Goal: Information Seeking & Learning: Learn about a topic

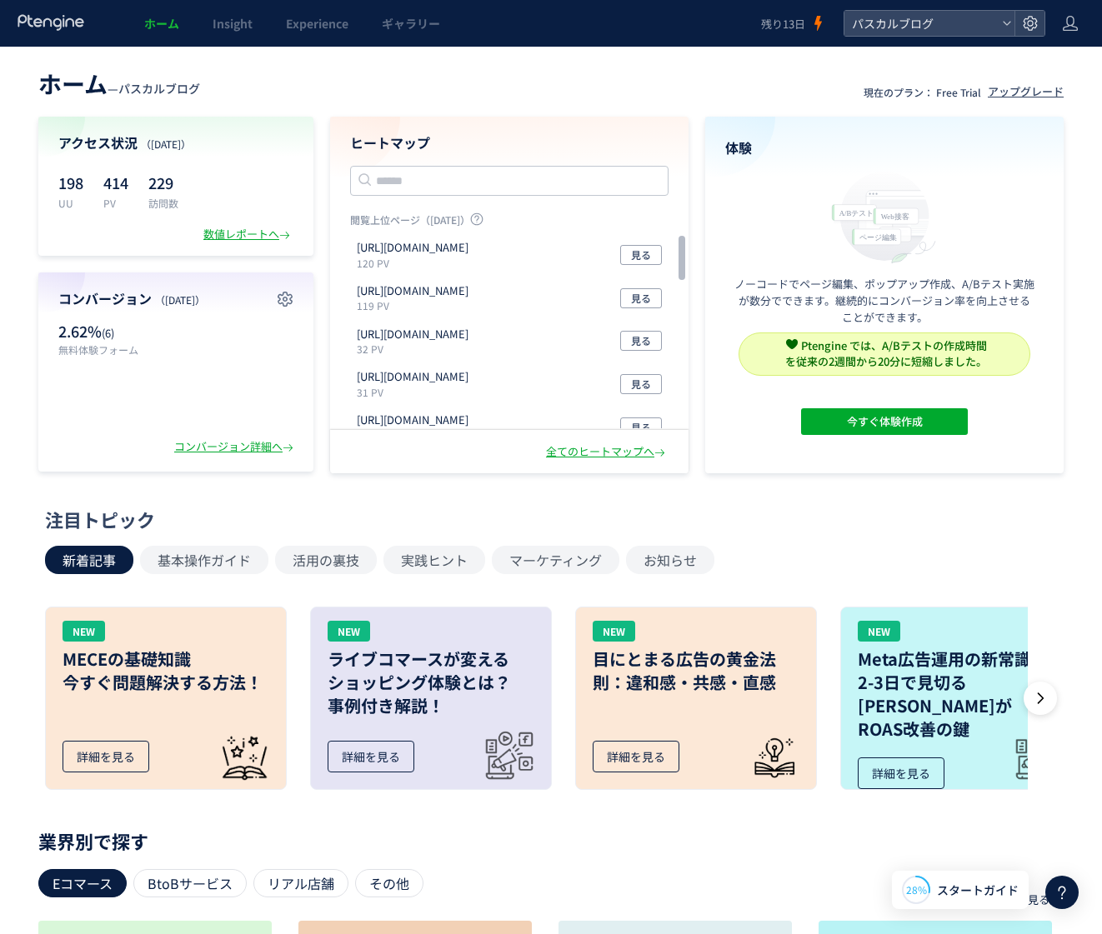
scroll to position [1373, 0]
click at [1068, 33] on div at bounding box center [1070, 23] width 17 height 47
click at [1034, 64] on span "アカウント設定" at bounding box center [1028, 66] width 82 height 17
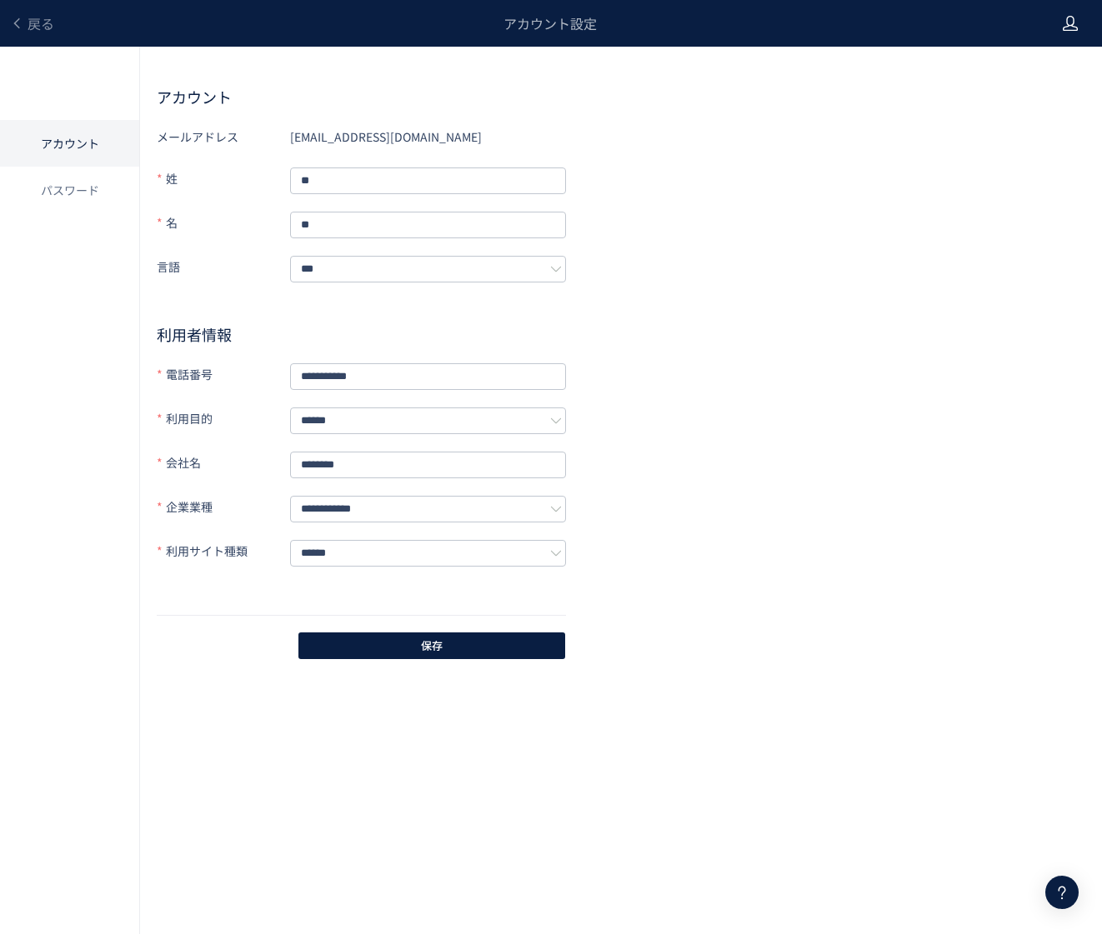
click at [1064, 23] on icon at bounding box center [1070, 23] width 17 height 17
click at [846, 102] on h2 "アカウント" at bounding box center [621, 97] width 929 height 20
click at [78, 192] on li "パスワード" at bounding box center [69, 190] width 139 height 47
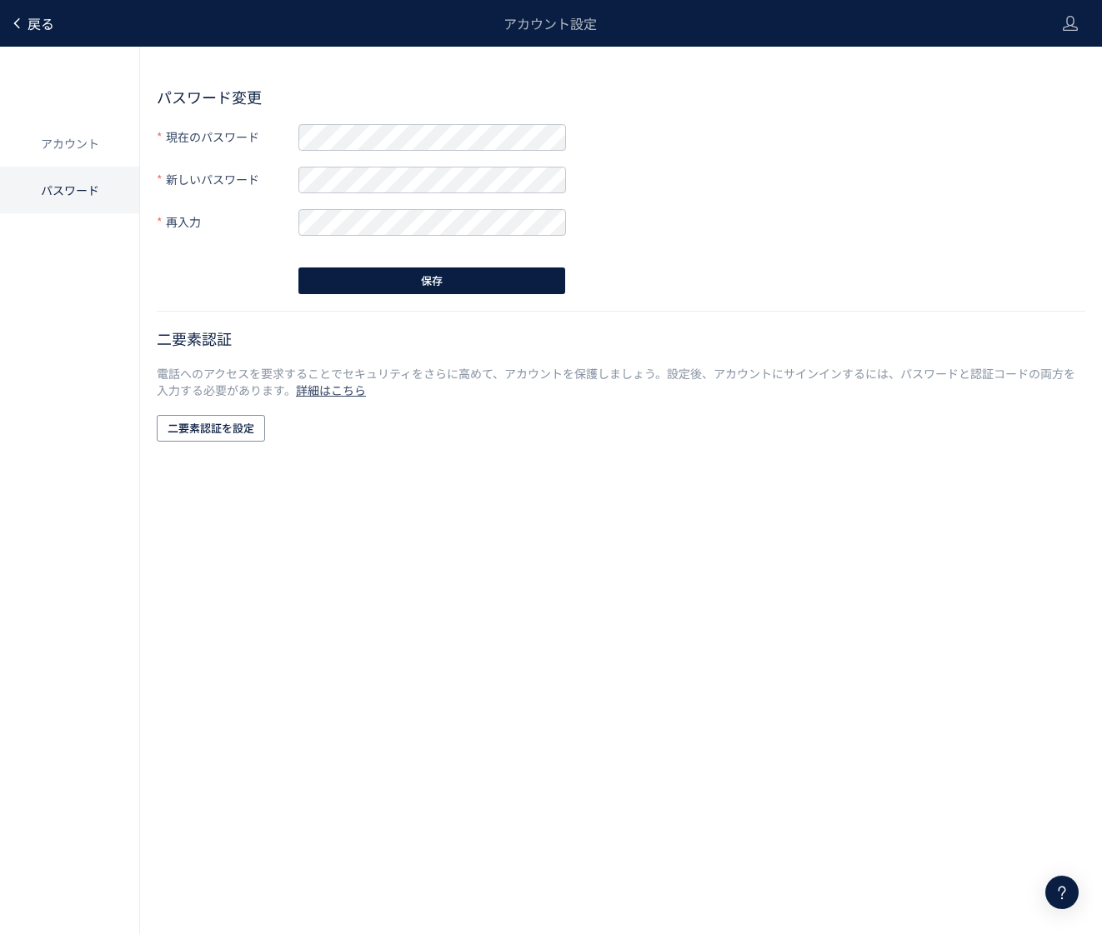
click at [37, 27] on span "戻る" at bounding box center [41, 23] width 27 height 20
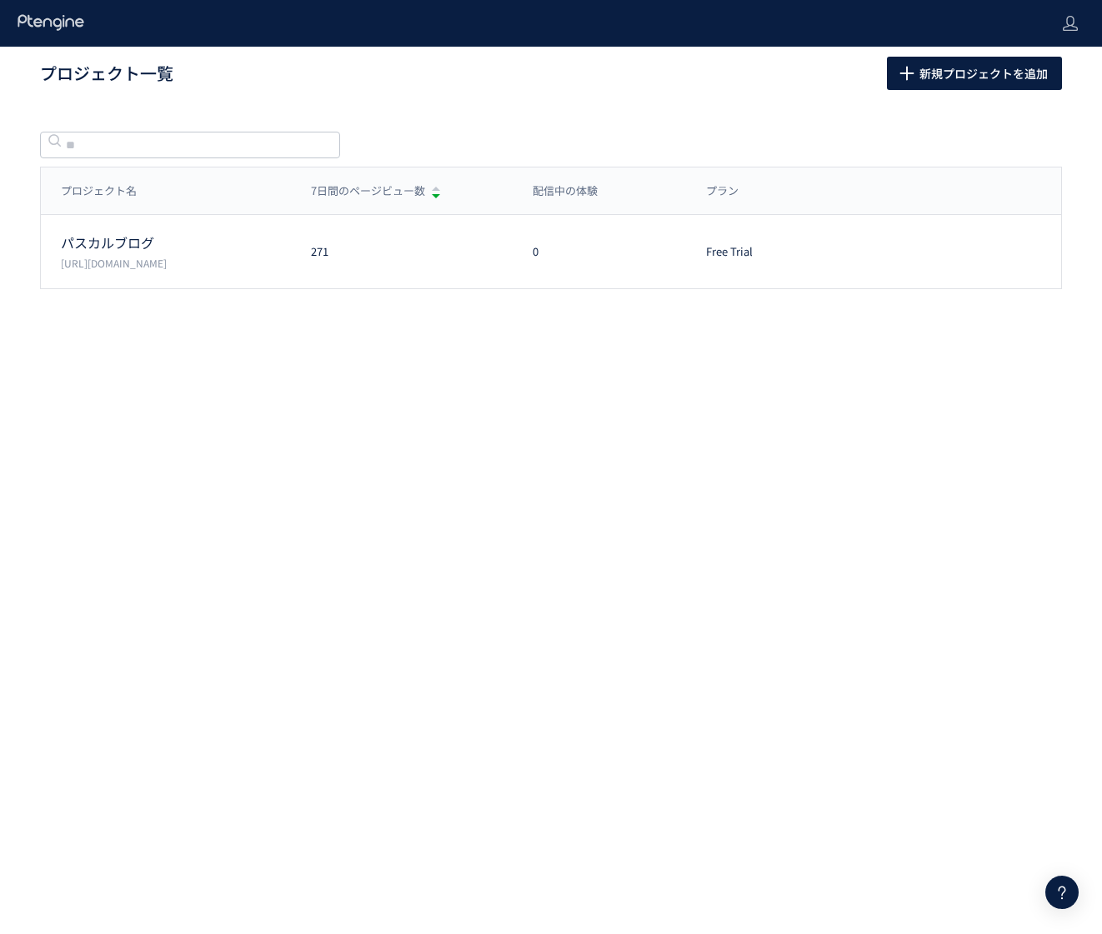
click at [657, 101] on div "プロジェクト一覧 新規プロジェクトを追加 プロジェクト名 7日間のページビュー数 配信中の体験 プラン プロジェクト名 7日間のページビュー数 配信中の体験 …" at bounding box center [551, 201] width 1102 height 309
click at [34, 18] on icon at bounding box center [51, 22] width 69 height 17
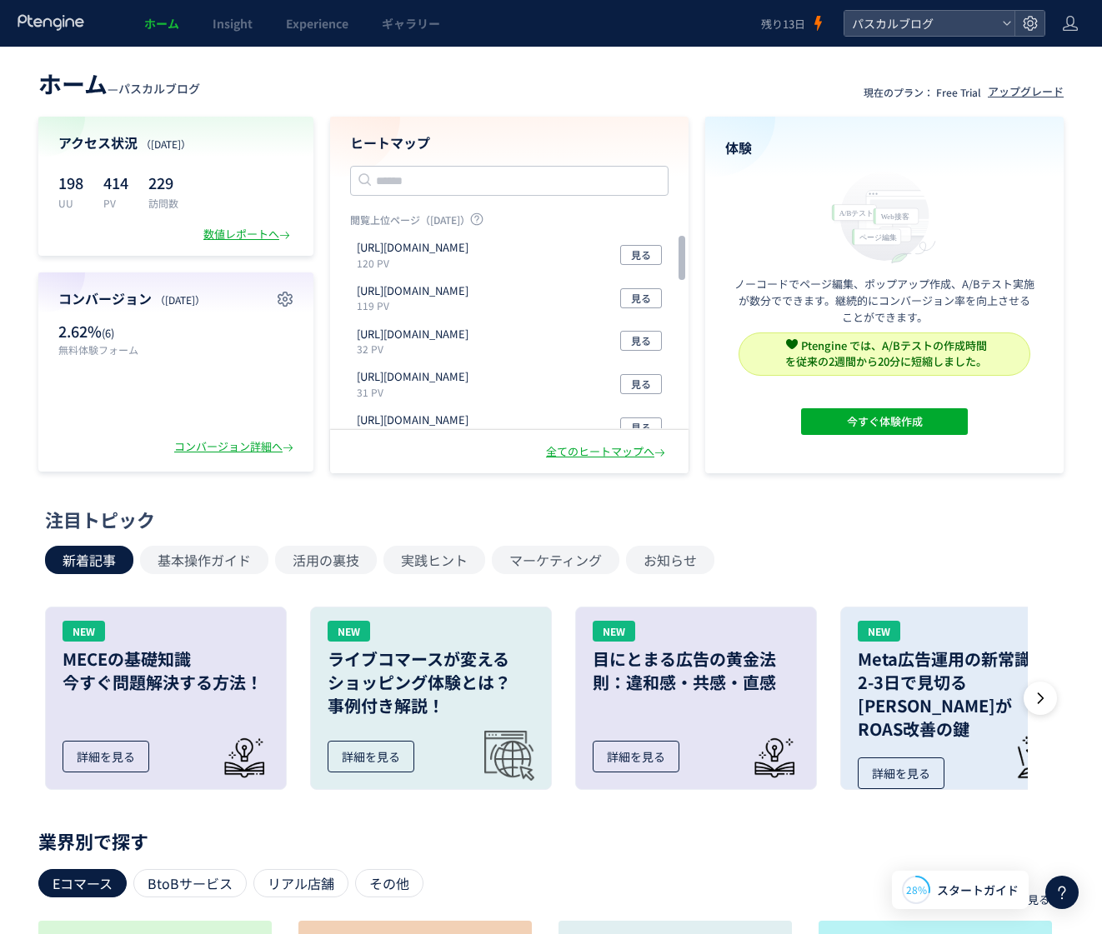
click at [1061, 887] on use at bounding box center [1063, 893] width 8 height 13
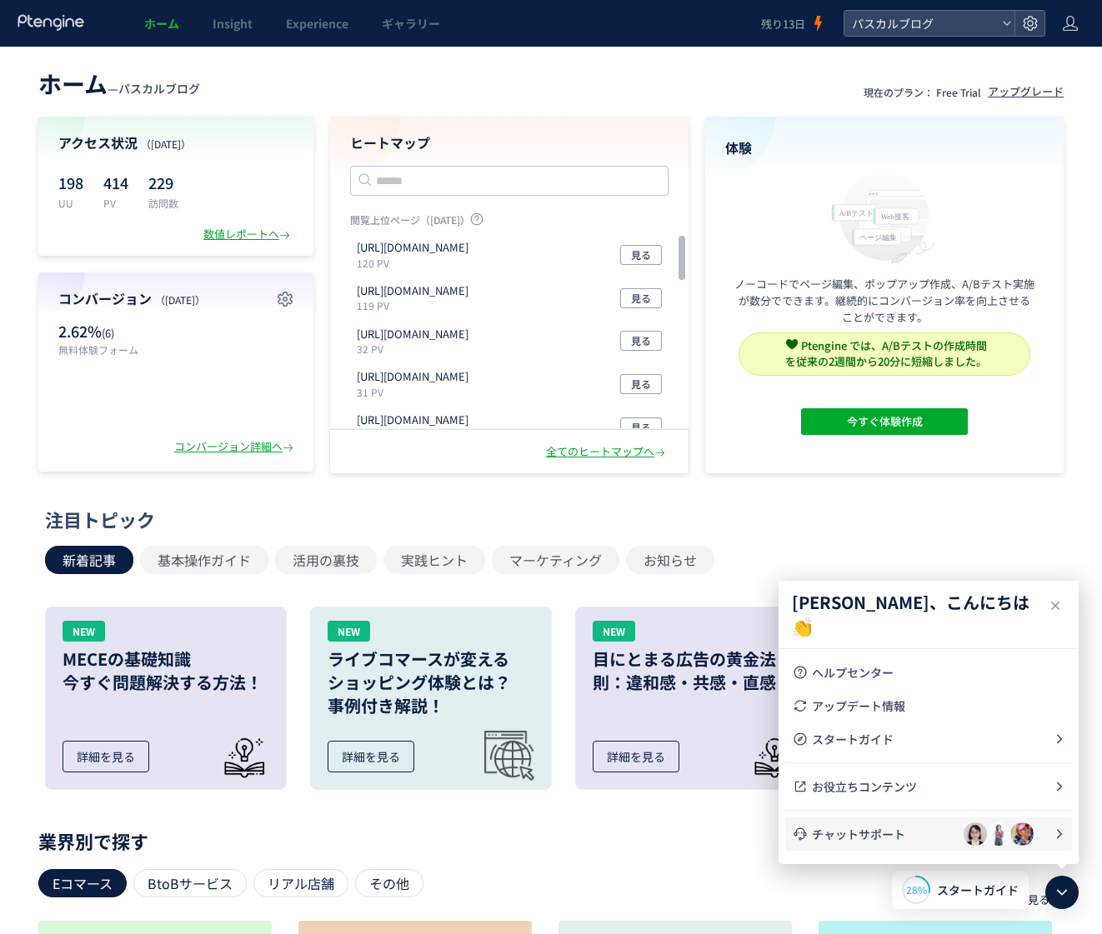
click at [866, 841] on span "チャットサポート" at bounding box center [888, 834] width 152 height 17
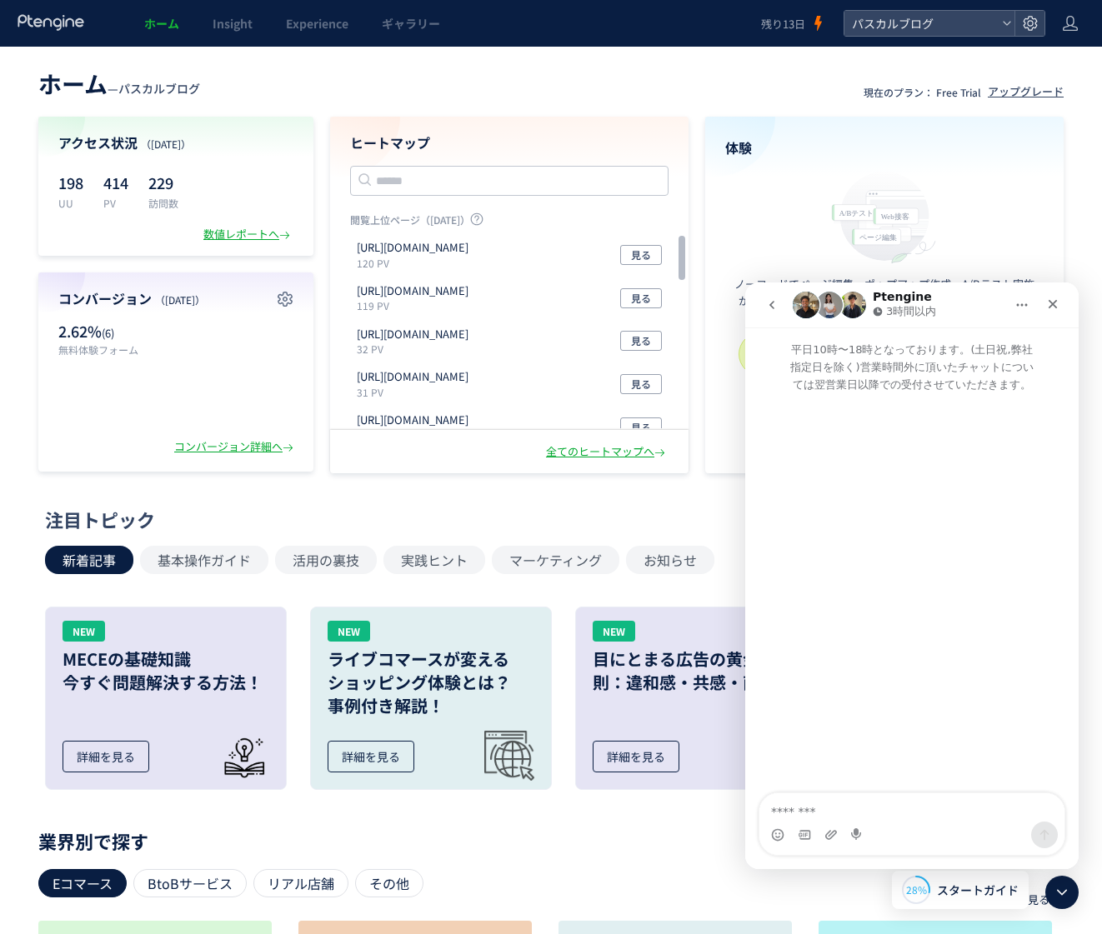
click at [774, 309] on icon "go back" at bounding box center [771, 304] width 13 height 13
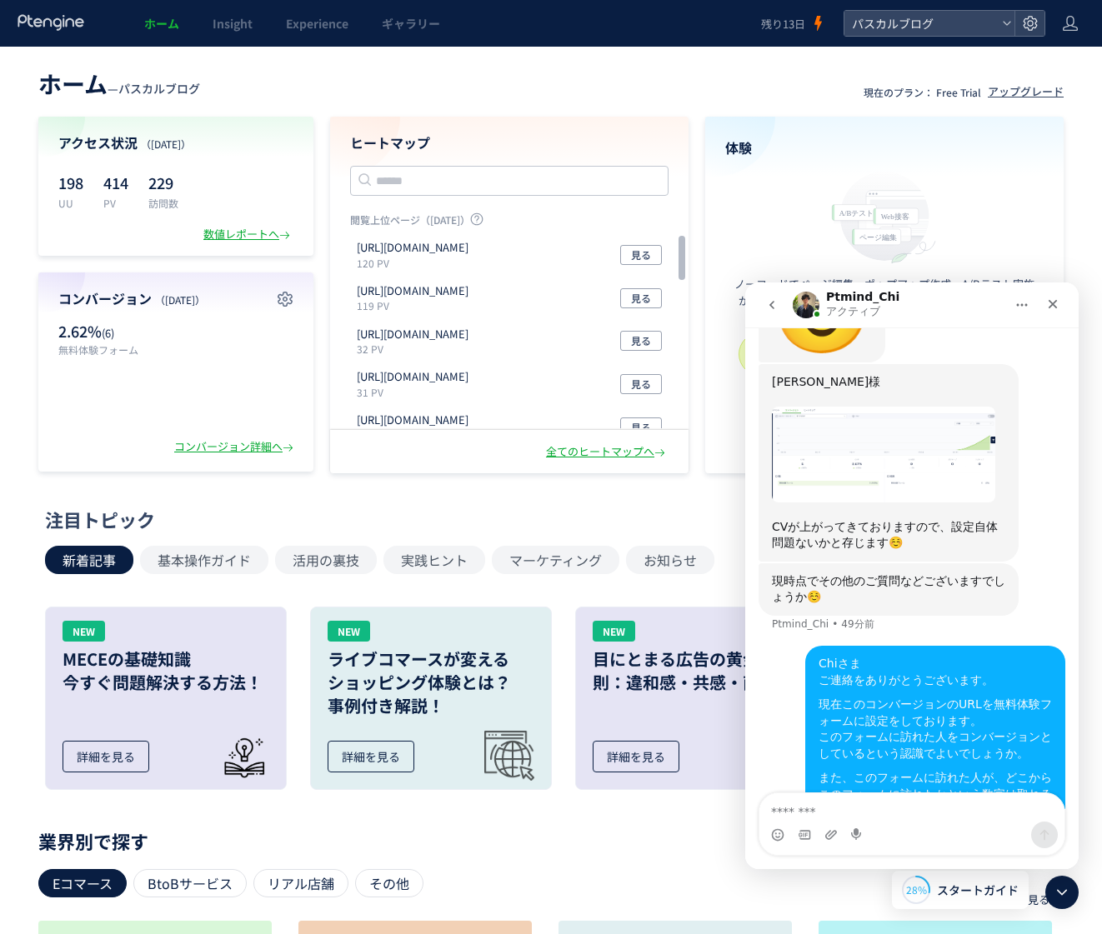
scroll to position [1373, 0]
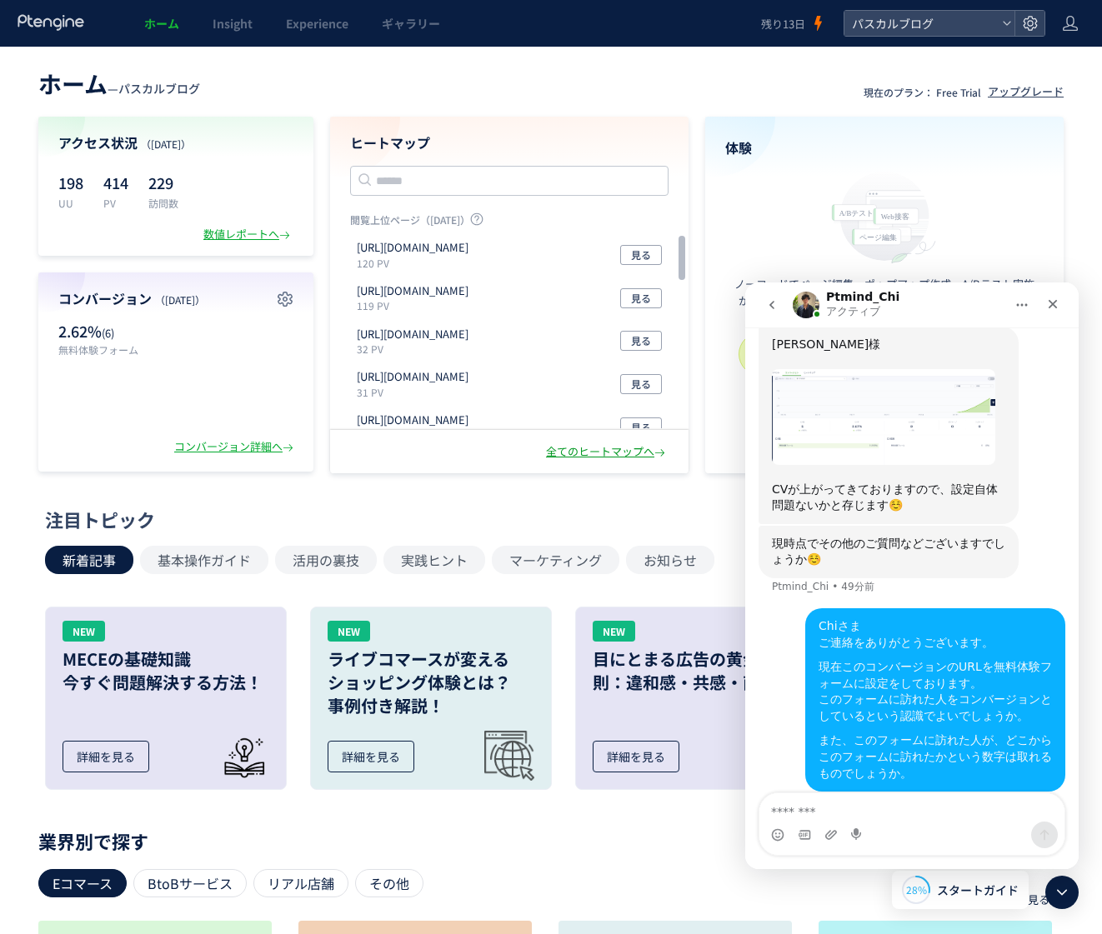
click at [592, 453] on div "全てのヒートマップへ" at bounding box center [607, 452] width 123 height 16
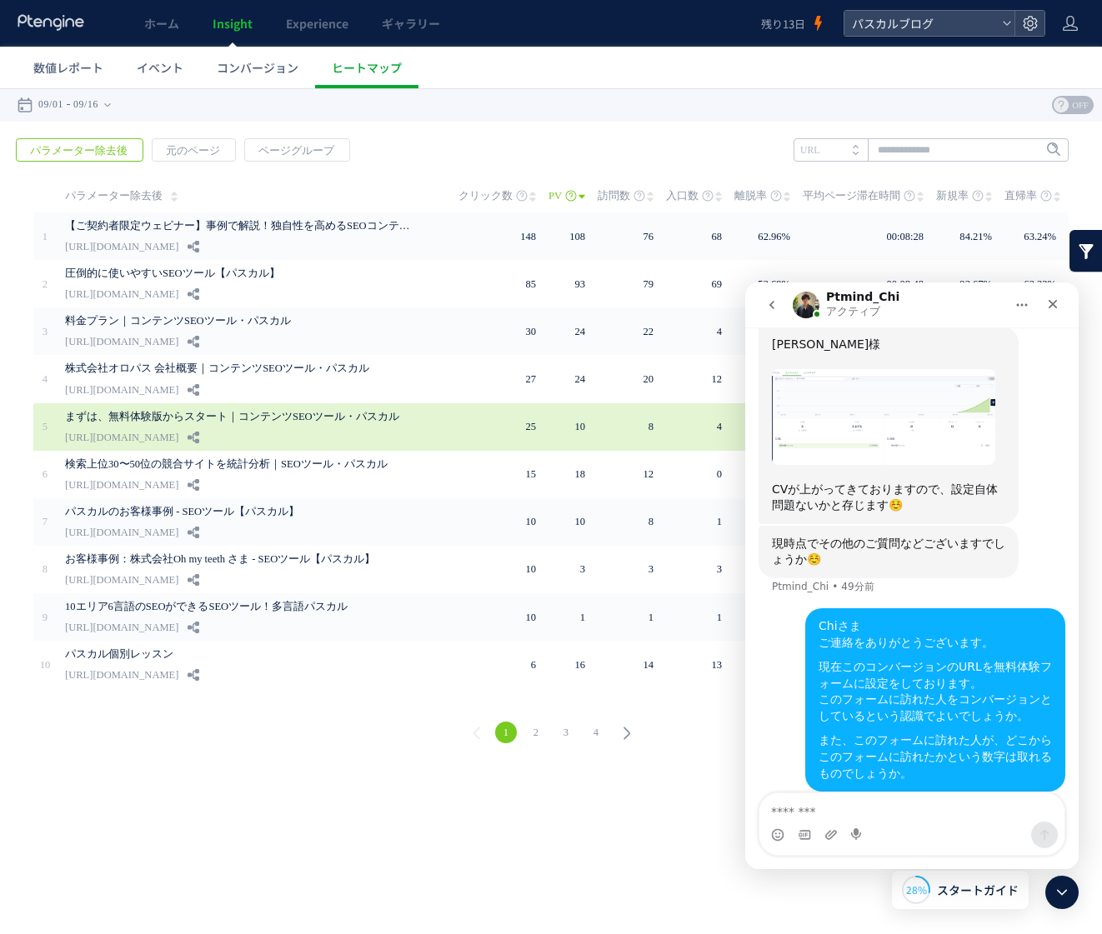
click at [458, 425] on td at bounding box center [446, 427] width 23 height 48
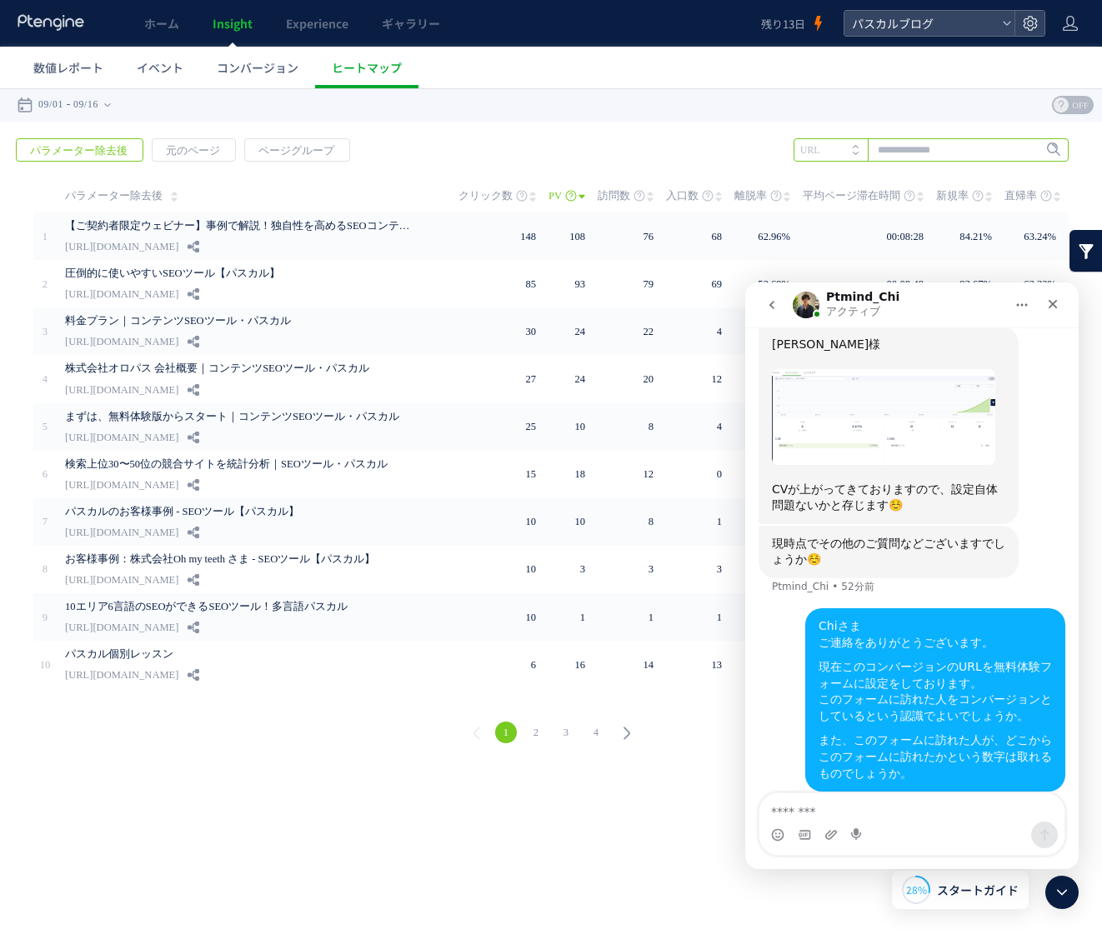
click at [961, 157] on input "text" at bounding box center [931, 149] width 275 height 23
click at [247, 70] on span "コンバージョン" at bounding box center [258, 67] width 82 height 17
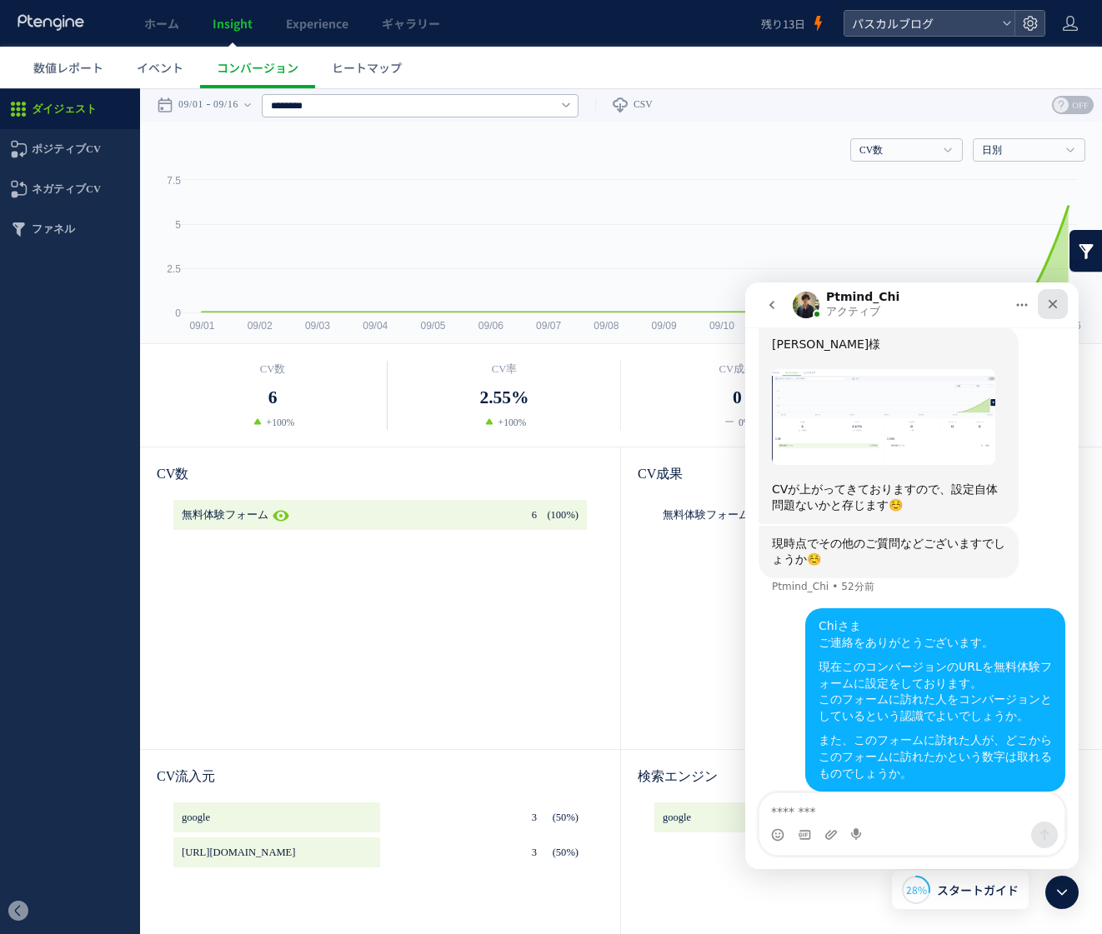
click at [1055, 304] on icon "クローズ" at bounding box center [1052, 304] width 13 height 13
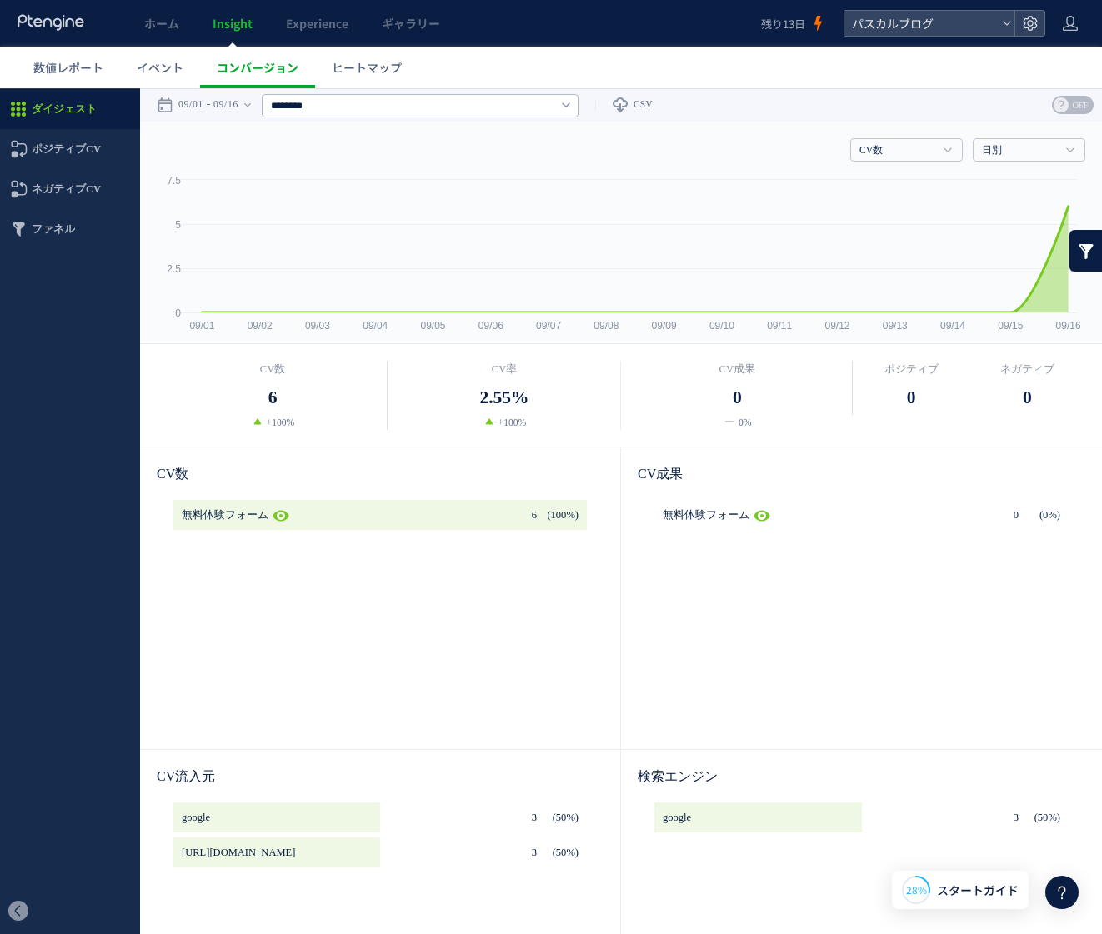
click at [248, 71] on span "コンバージョン" at bounding box center [258, 67] width 82 height 17
click at [438, 103] on input "********" at bounding box center [420, 105] width 317 height 23
click at [242, 69] on span "コンバージョン" at bounding box center [258, 67] width 82 height 17
click at [166, 73] on span "イベント" at bounding box center [160, 67] width 47 height 17
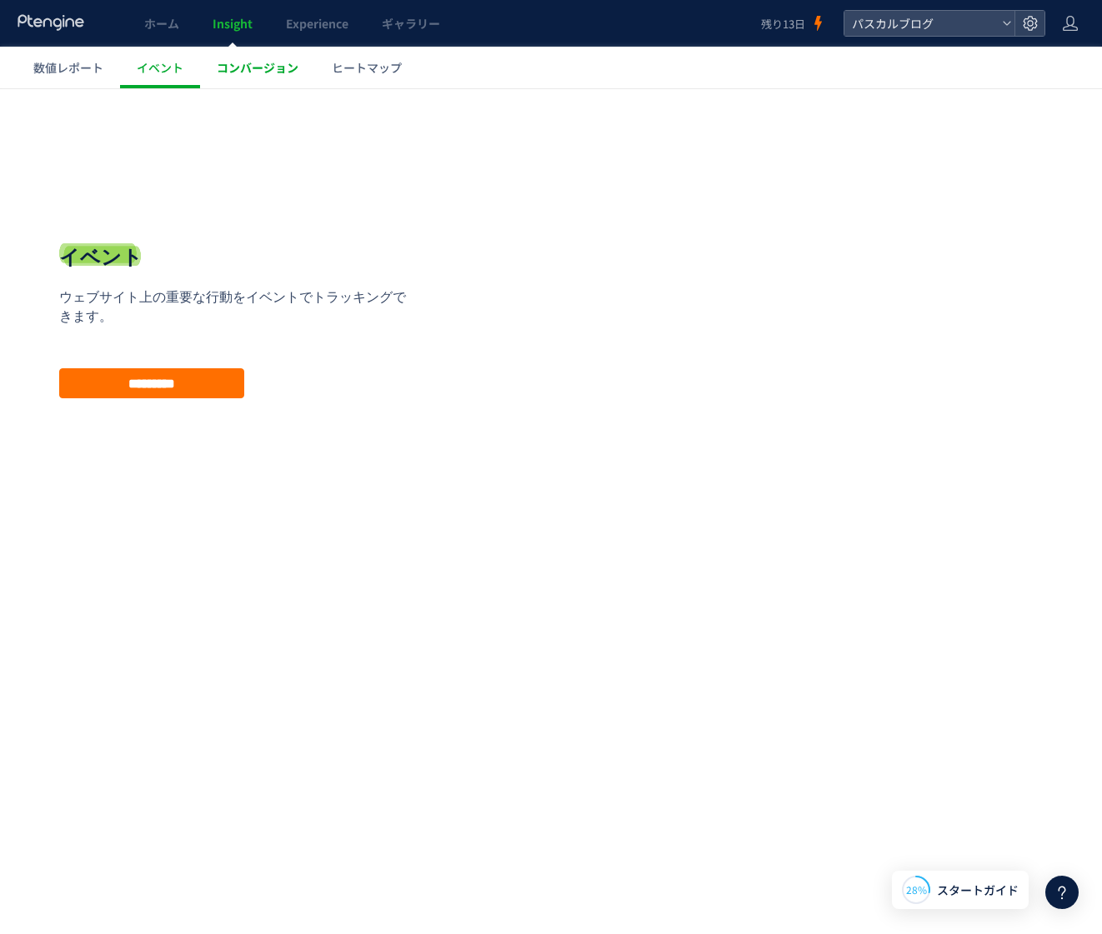
click at [272, 61] on span "コンバージョン" at bounding box center [258, 67] width 82 height 17
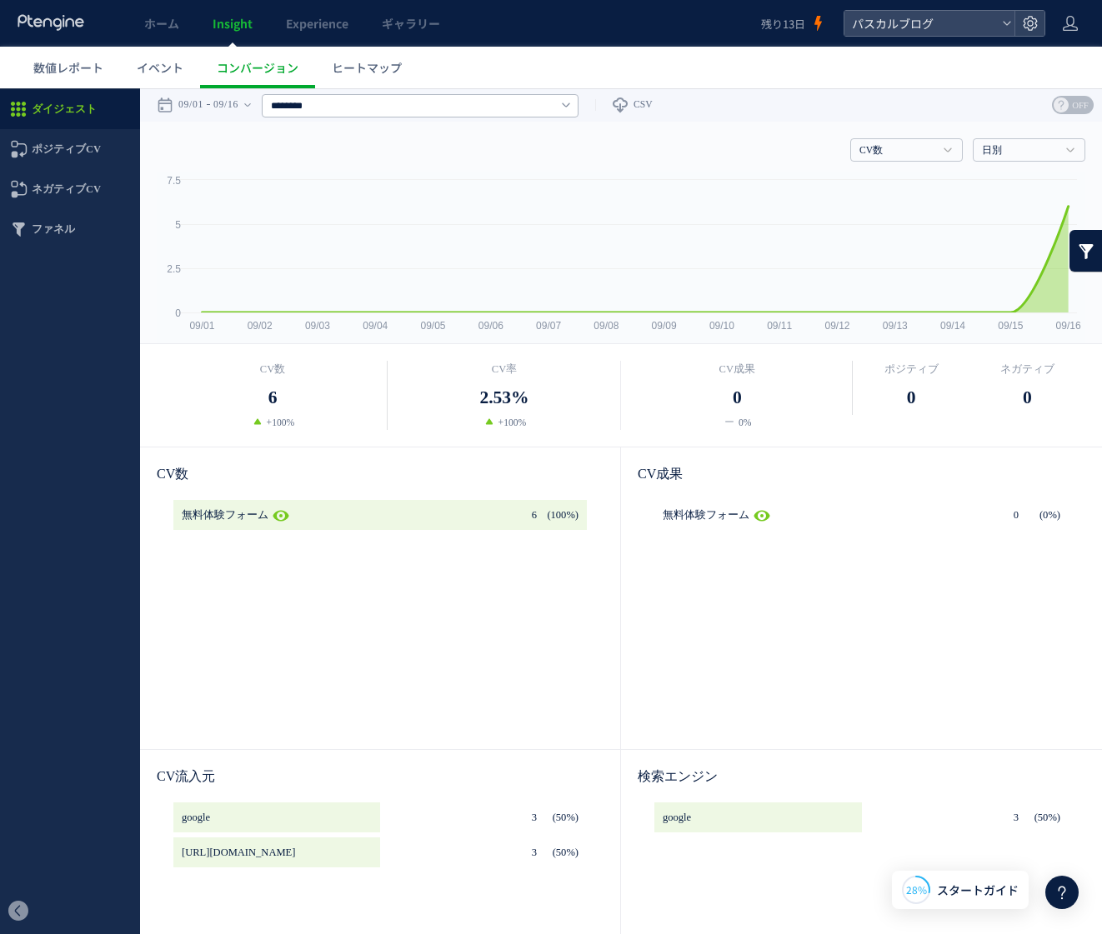
click at [570, 107] on icon at bounding box center [566, 104] width 8 height 13
click at [751, 166] on div "CV数 CV数 CV率 CV成果 日別 日別 週別 月別" at bounding box center [621, 147] width 929 height 50
click at [78, 151] on span "ポジティブCV" at bounding box center [66, 149] width 69 height 40
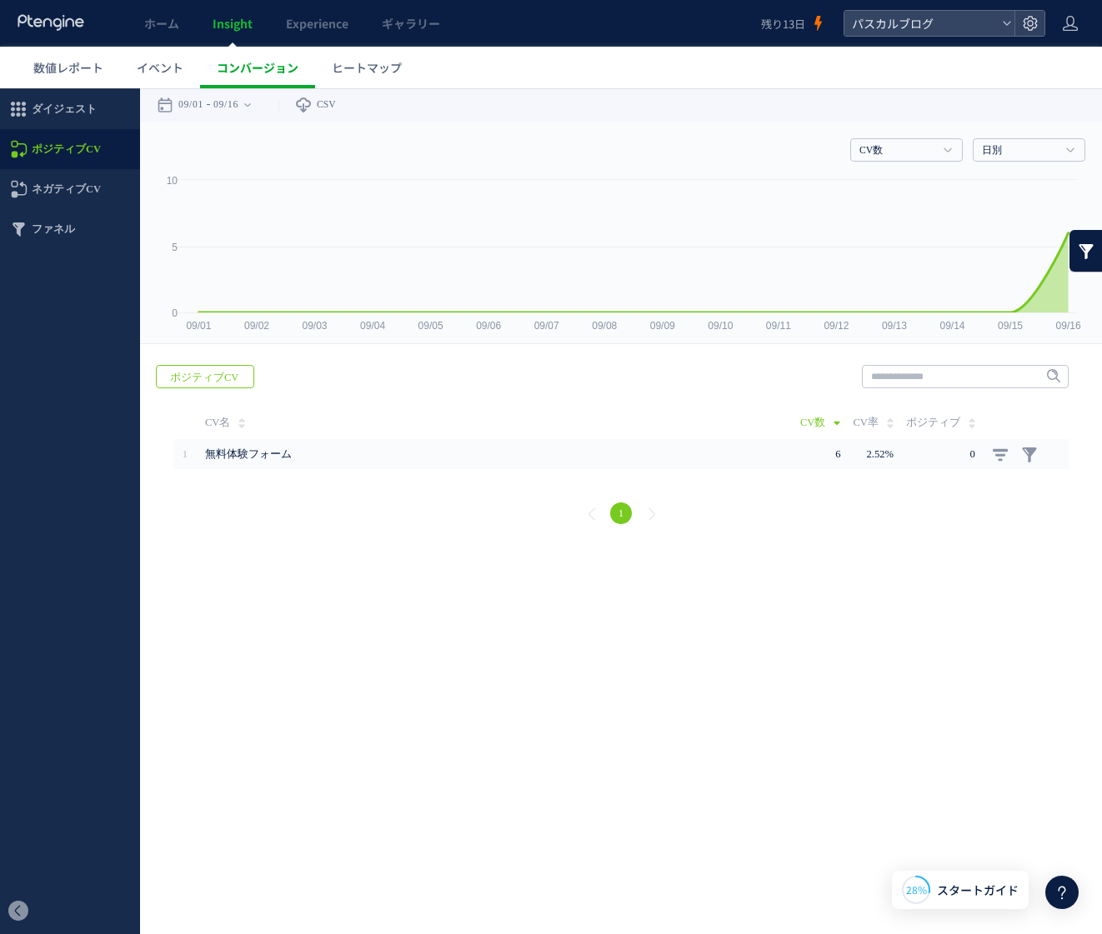
click at [261, 78] on link "コンバージョン" at bounding box center [257, 68] width 115 height 42
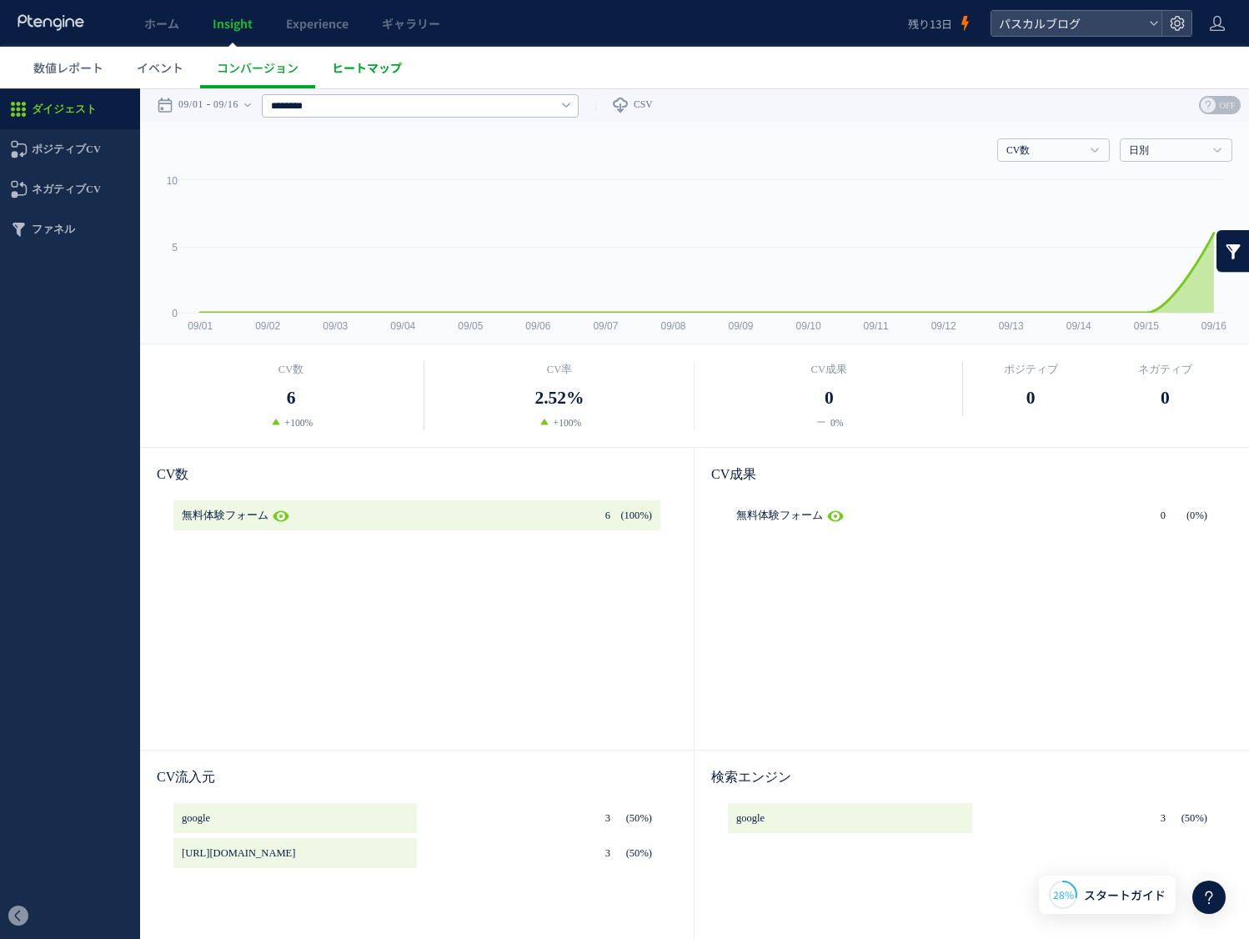
click at [363, 68] on span "ヒートマップ" at bounding box center [367, 67] width 70 height 17
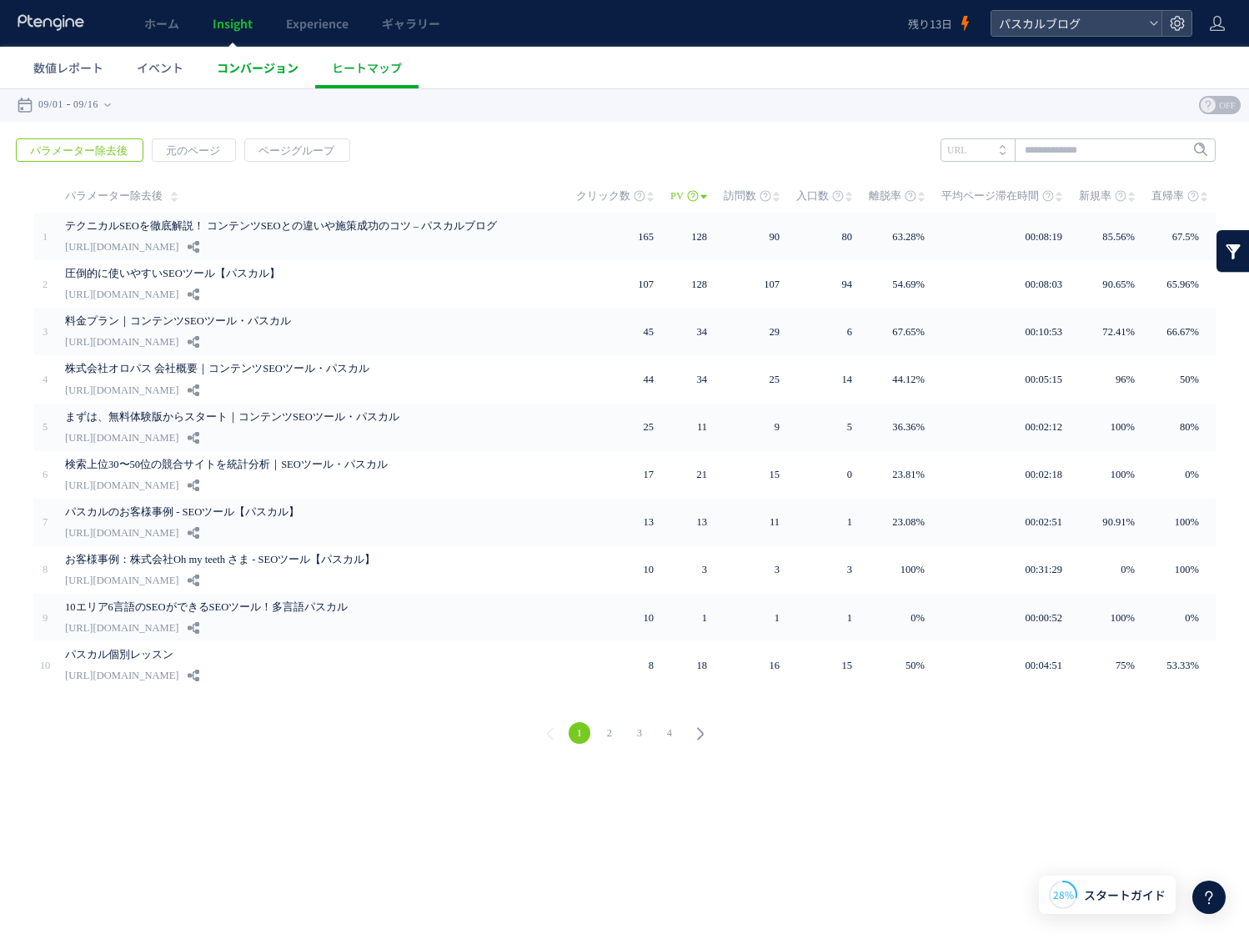
click at [262, 66] on span "コンバージョン" at bounding box center [258, 67] width 82 height 17
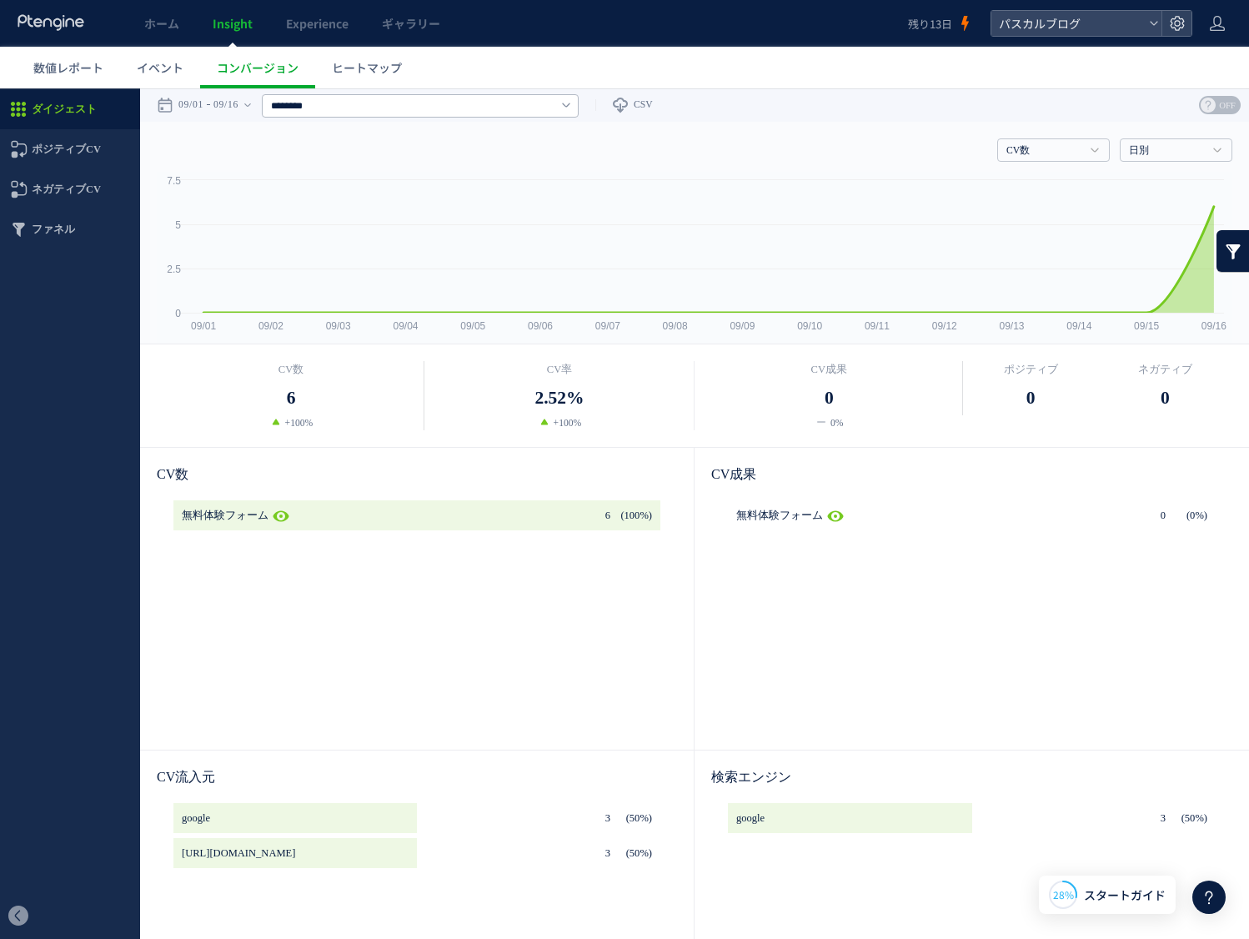
click at [66, 18] on icon at bounding box center [51, 22] width 69 height 17
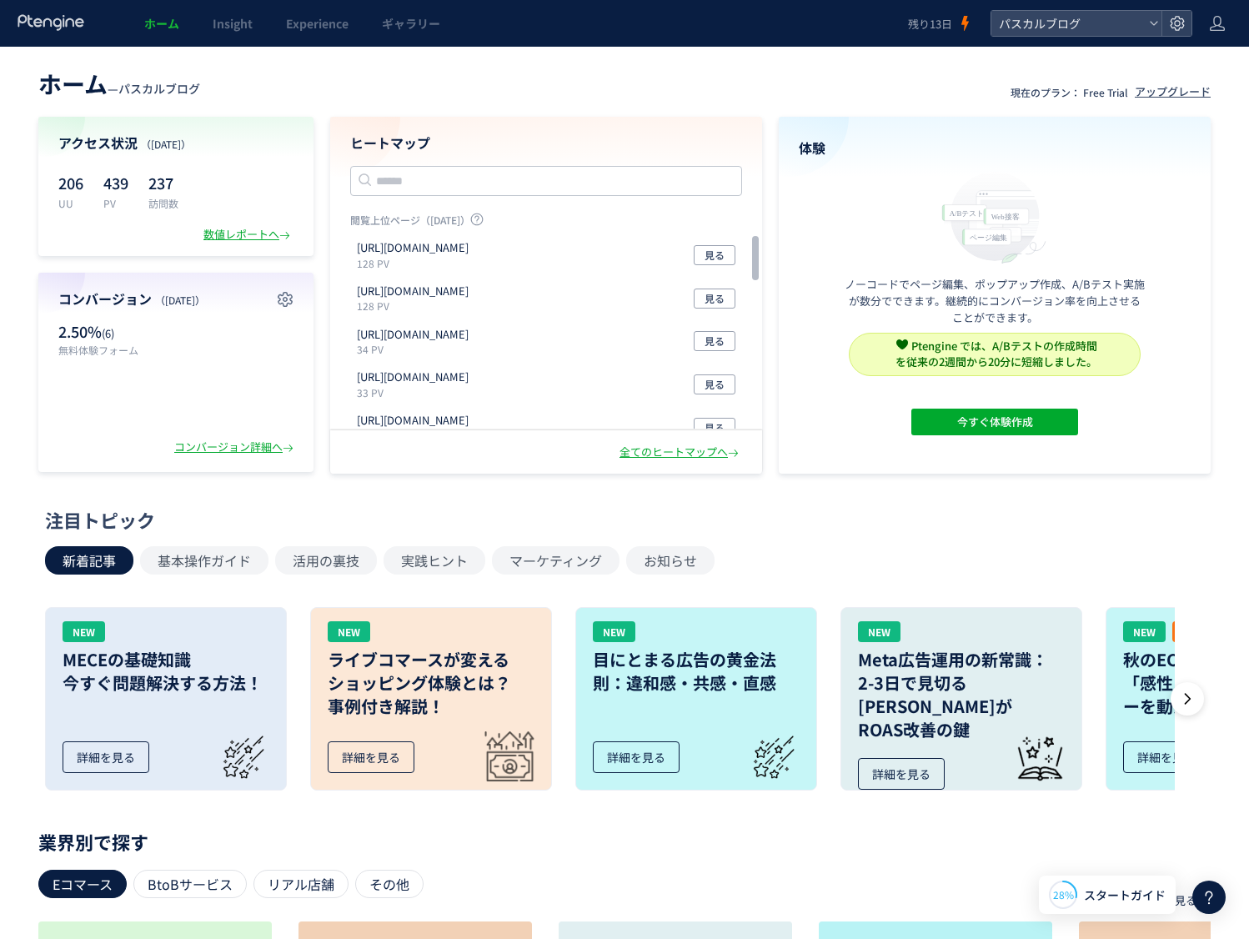
click at [54, 28] on icon at bounding box center [51, 22] width 69 height 17
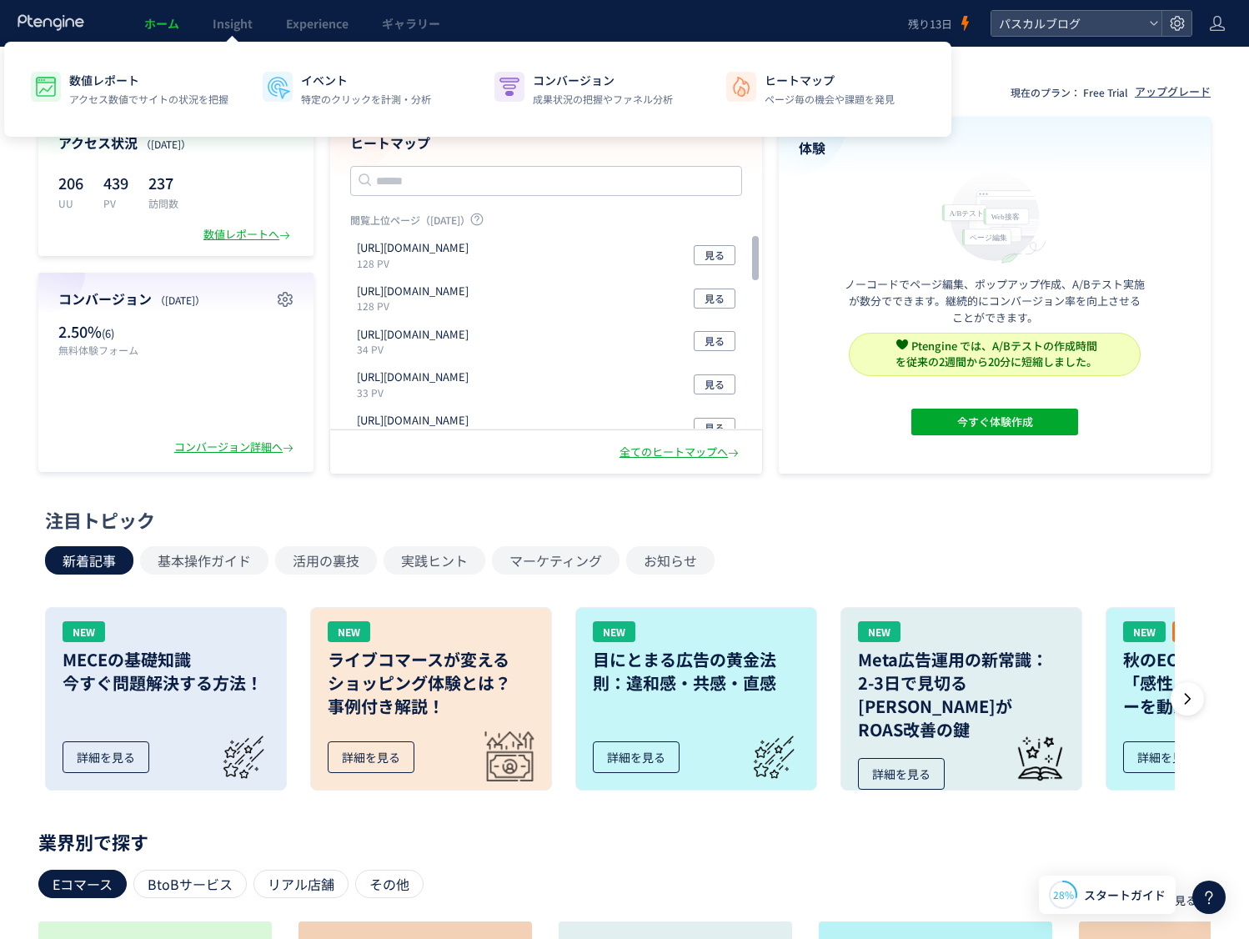
click at [171, 26] on span "ホーム" at bounding box center [161, 23] width 35 height 17
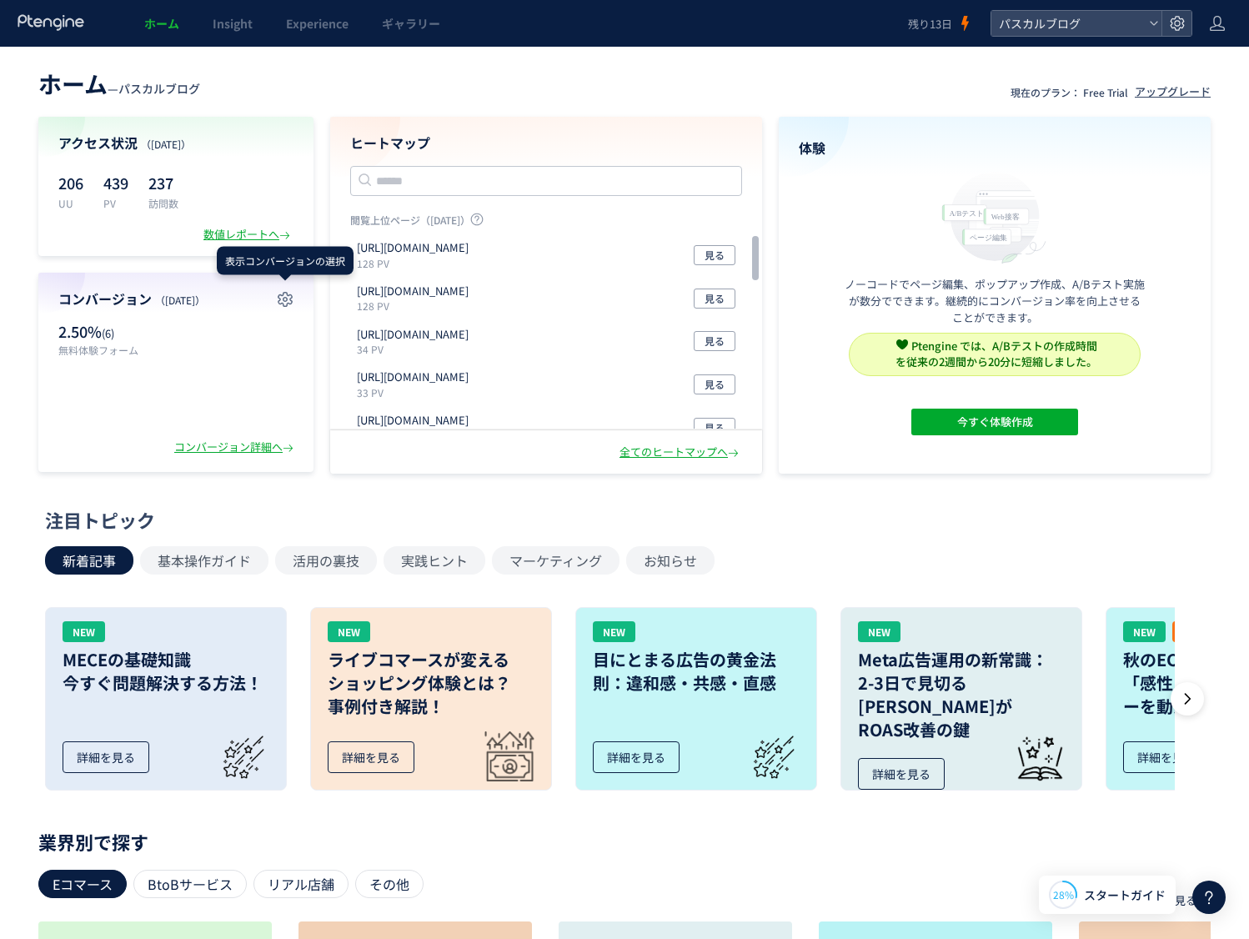
drag, startPoint x: 213, startPoint y: 364, endPoint x: 247, endPoint y: 352, distance: 36.4
click at [214, 363] on div "2.50% (6) 無料体験フォーム" at bounding box center [175, 365] width 235 height 115
click at [284, 300] on use "button" at bounding box center [285, 299] width 15 height 15
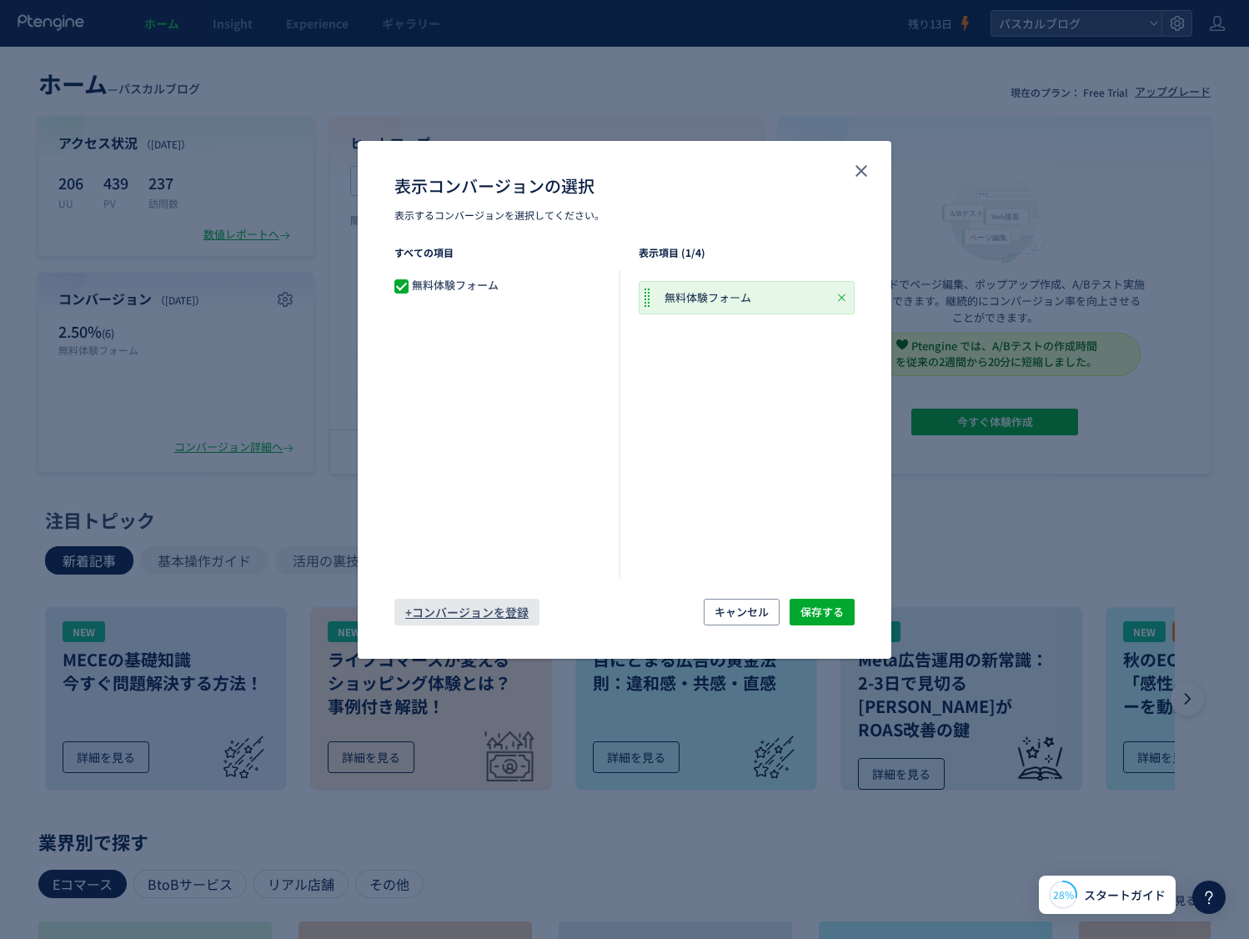
click at [514, 613] on span "+コンバージョンを登録" at bounding box center [466, 611] width 123 height 27
click at [484, 608] on span "+コンバージョンを登録" at bounding box center [466, 611] width 123 height 27
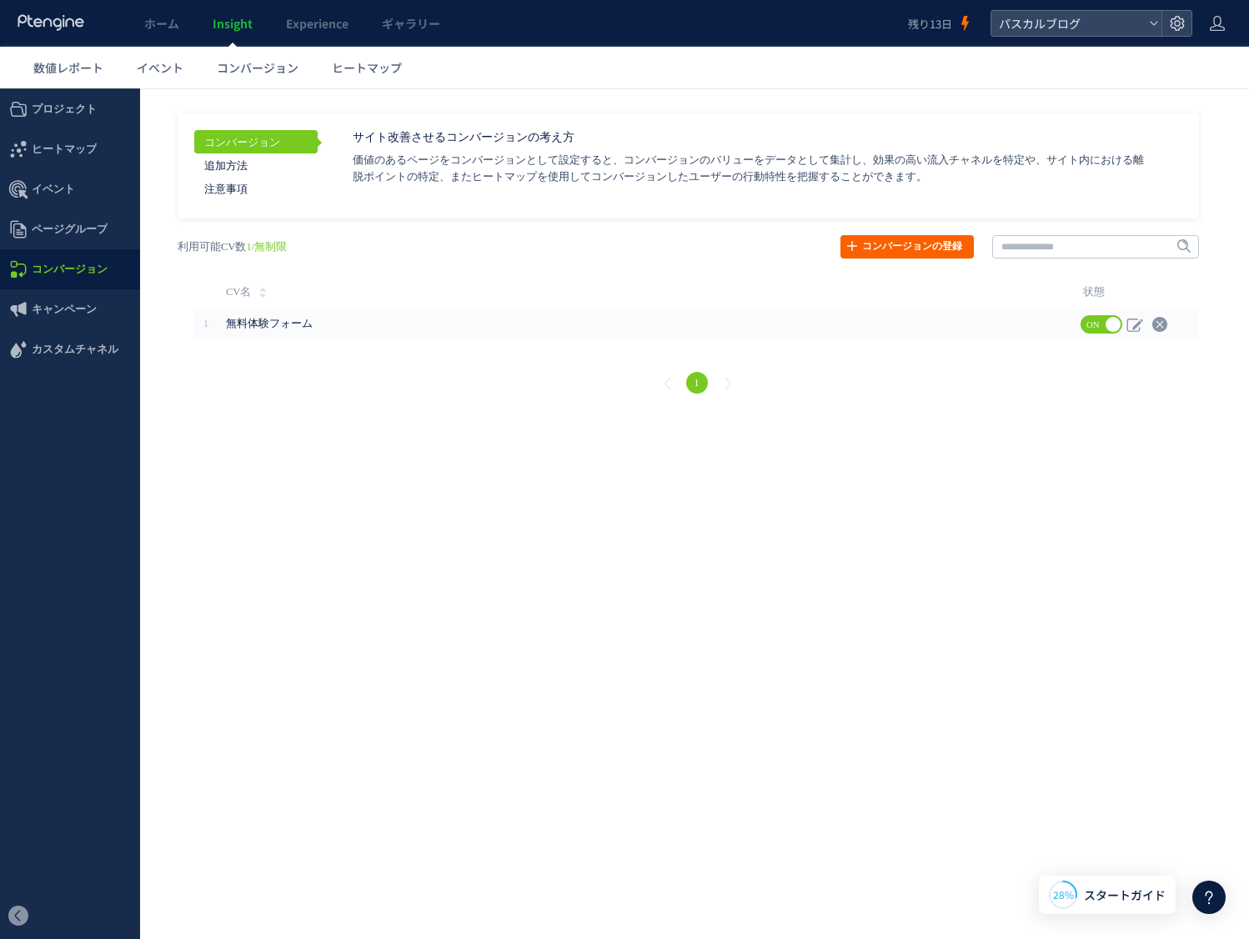
click at [917, 247] on link "コンバージョンの登録" at bounding box center [906, 246] width 133 height 23
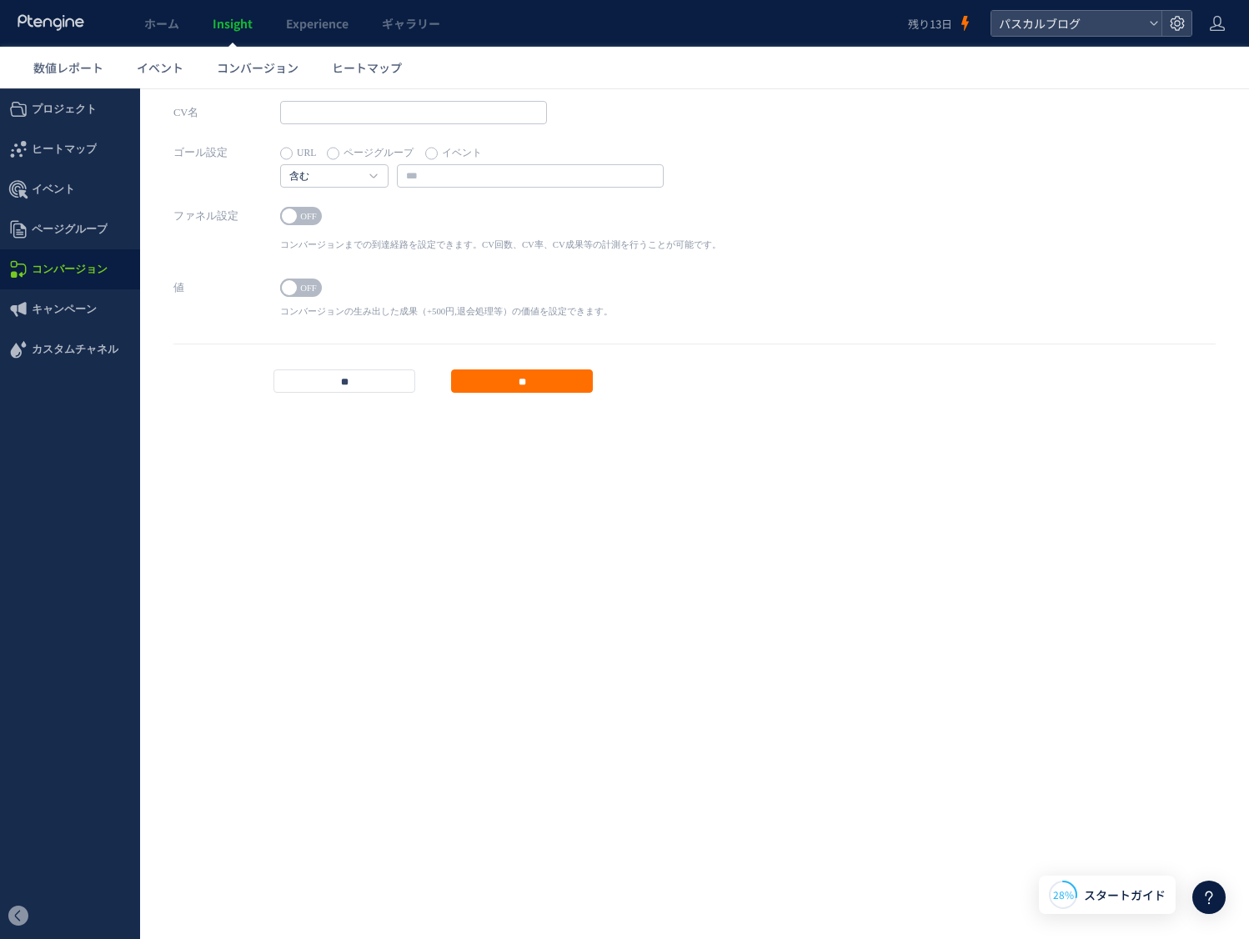
click at [290, 217] on span at bounding box center [289, 215] width 15 height 15
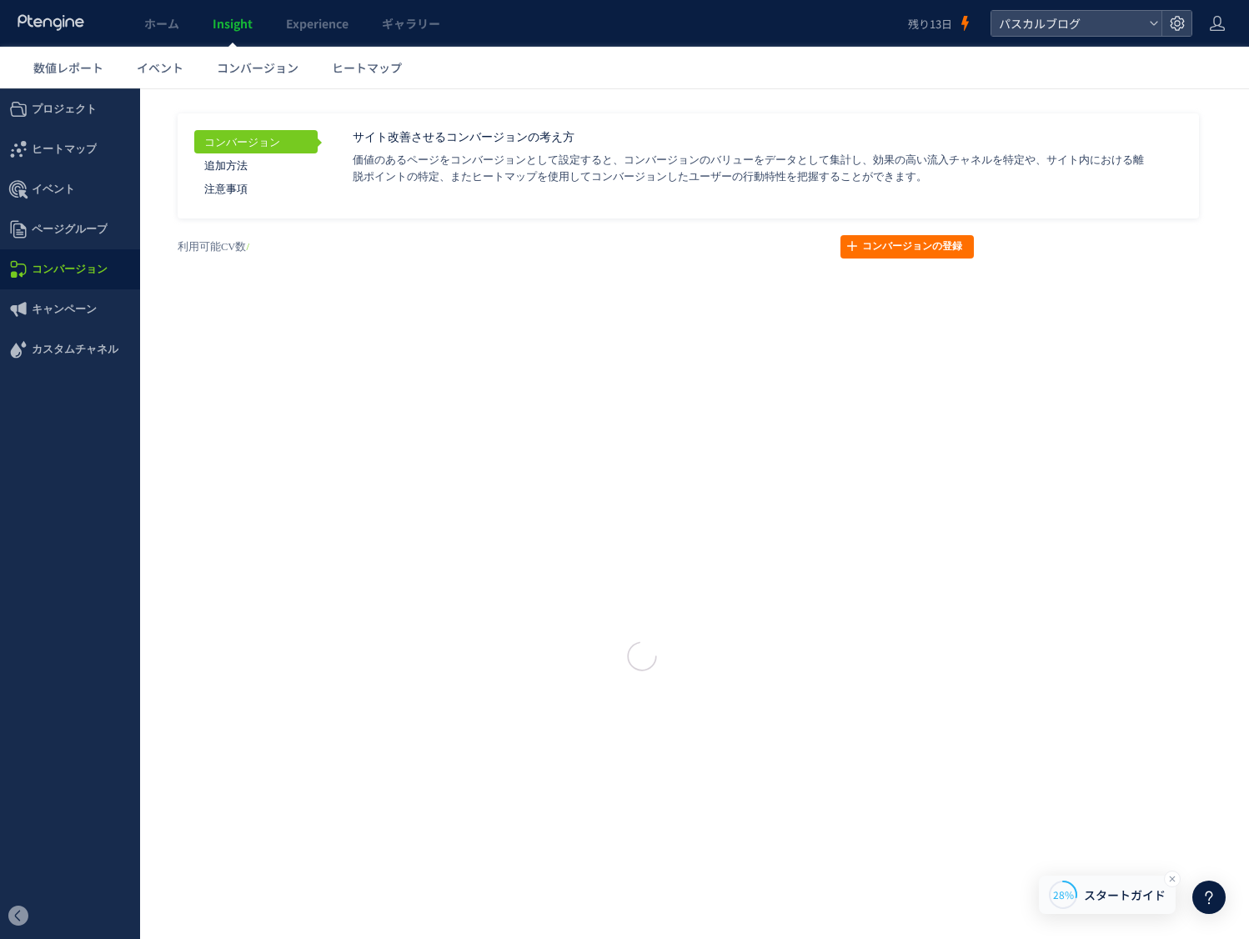
click at [1119, 900] on span "スタートガイド" at bounding box center [1125, 895] width 82 height 18
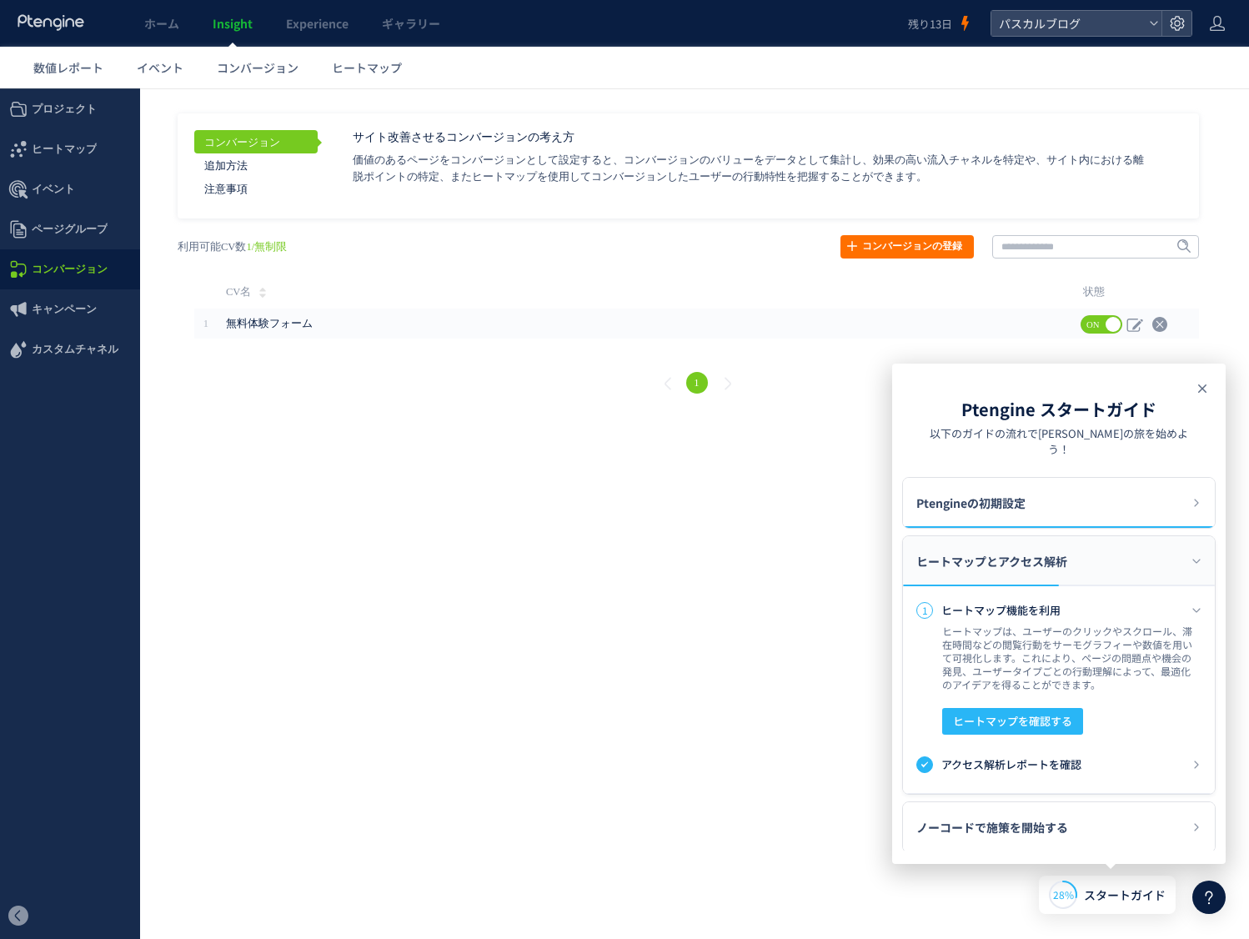
click at [1202, 385] on icon at bounding box center [1202, 388] width 20 height 20
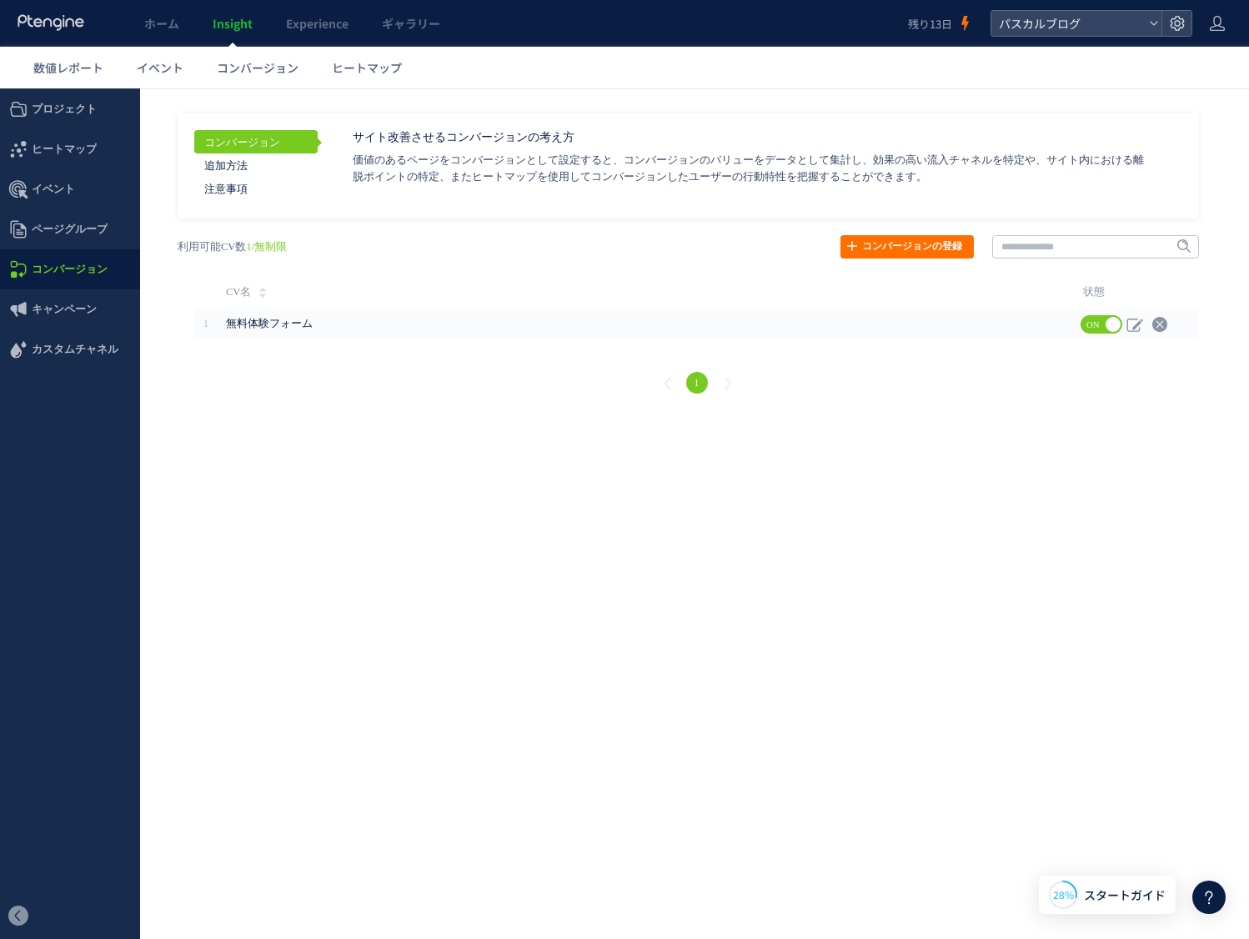
click at [1203, 898] on icon at bounding box center [1209, 897] width 20 height 20
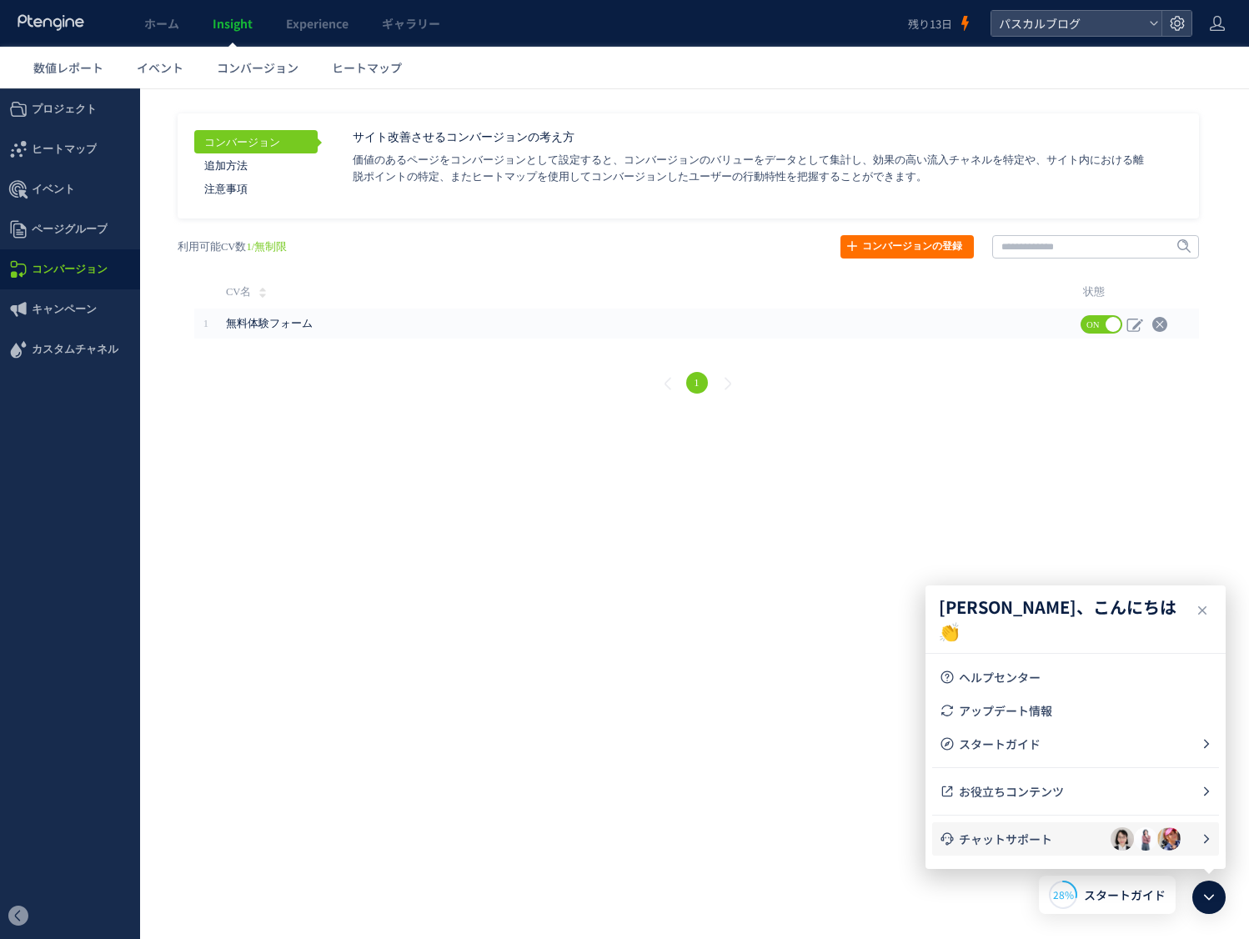
click at [1022, 832] on span "チャットサポート" at bounding box center [1035, 838] width 152 height 17
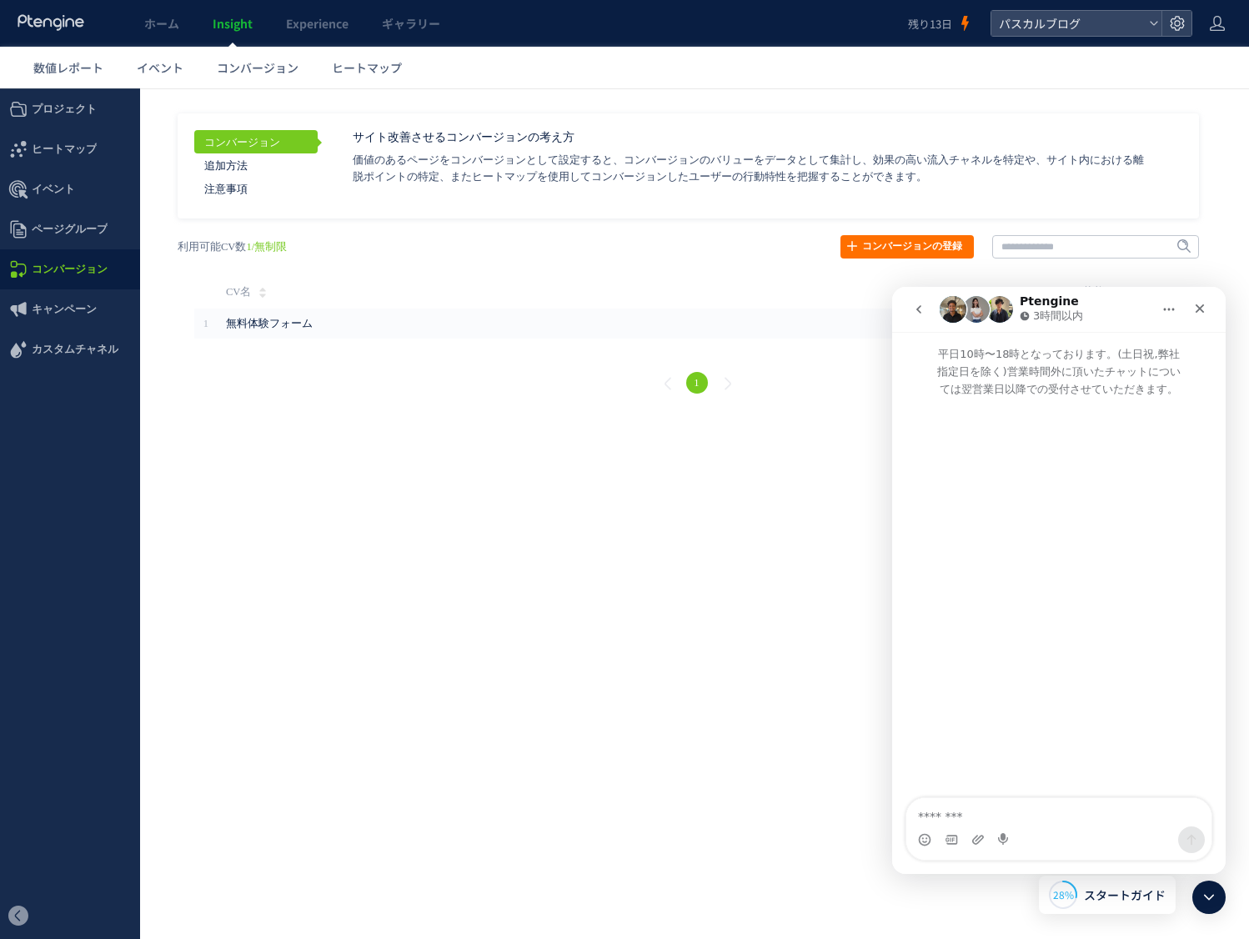
click at [912, 313] on icon "go back" at bounding box center [918, 309] width 13 height 13
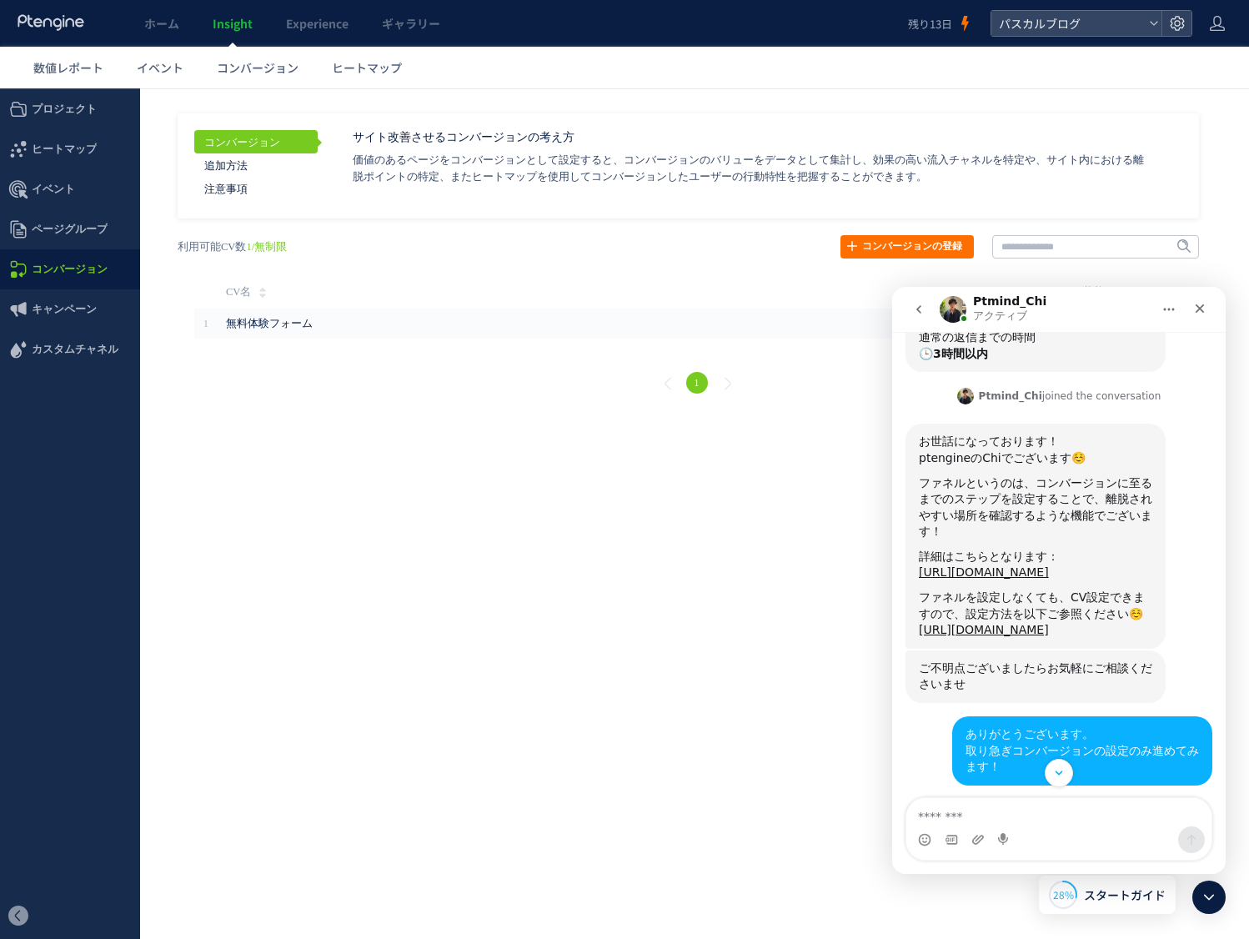
scroll to position [339, 0]
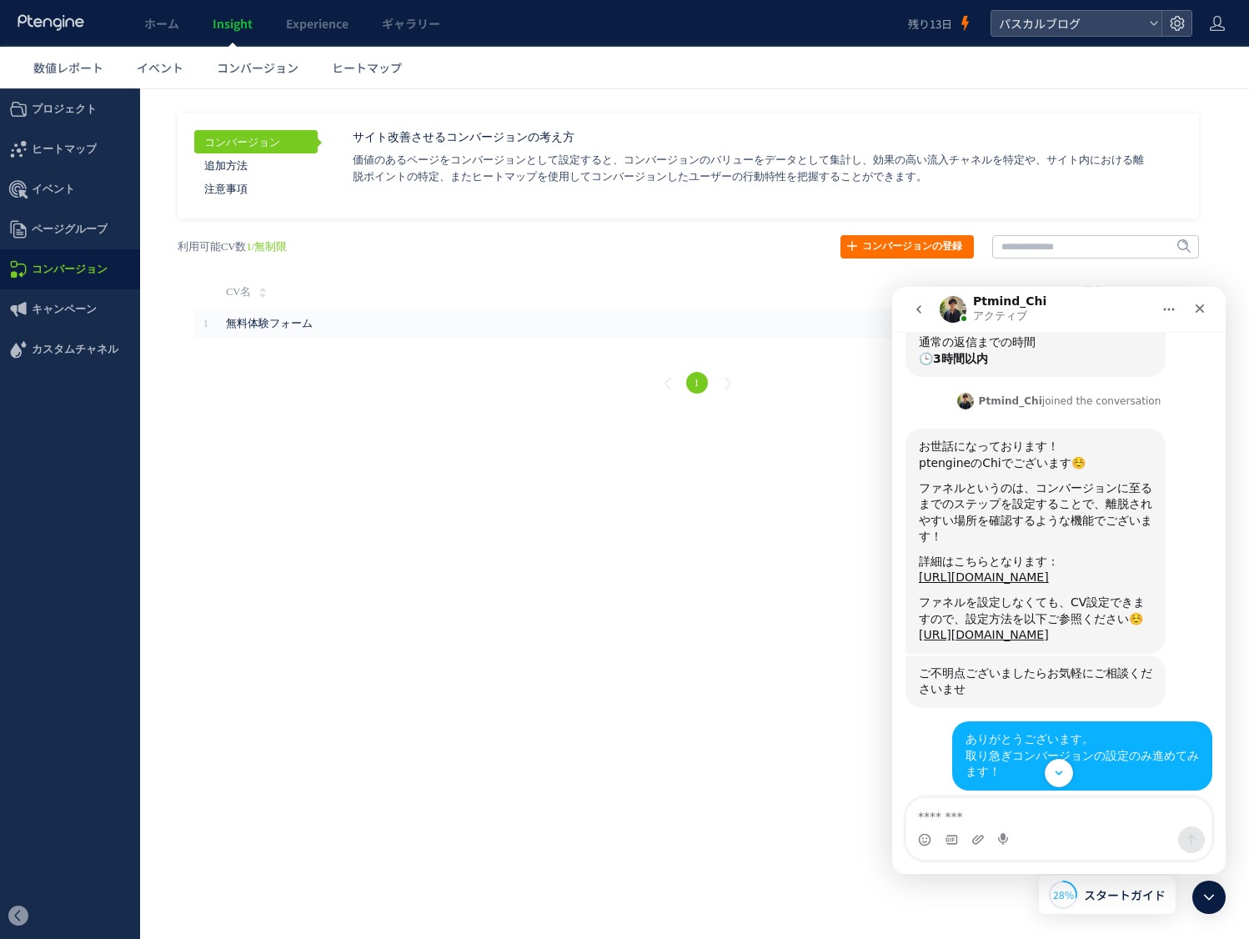
drag, startPoint x: 919, startPoint y: 416, endPoint x: 1021, endPoint y: 625, distance: 232.6
click at [1021, 625] on div "お世話になっております！ ptengineのChiでございます☺️ ファネルというのは、コンバージョンに至るまでのステップを設定することで、離脱されやすい場所…" at bounding box center [1035, 540] width 233 height 205
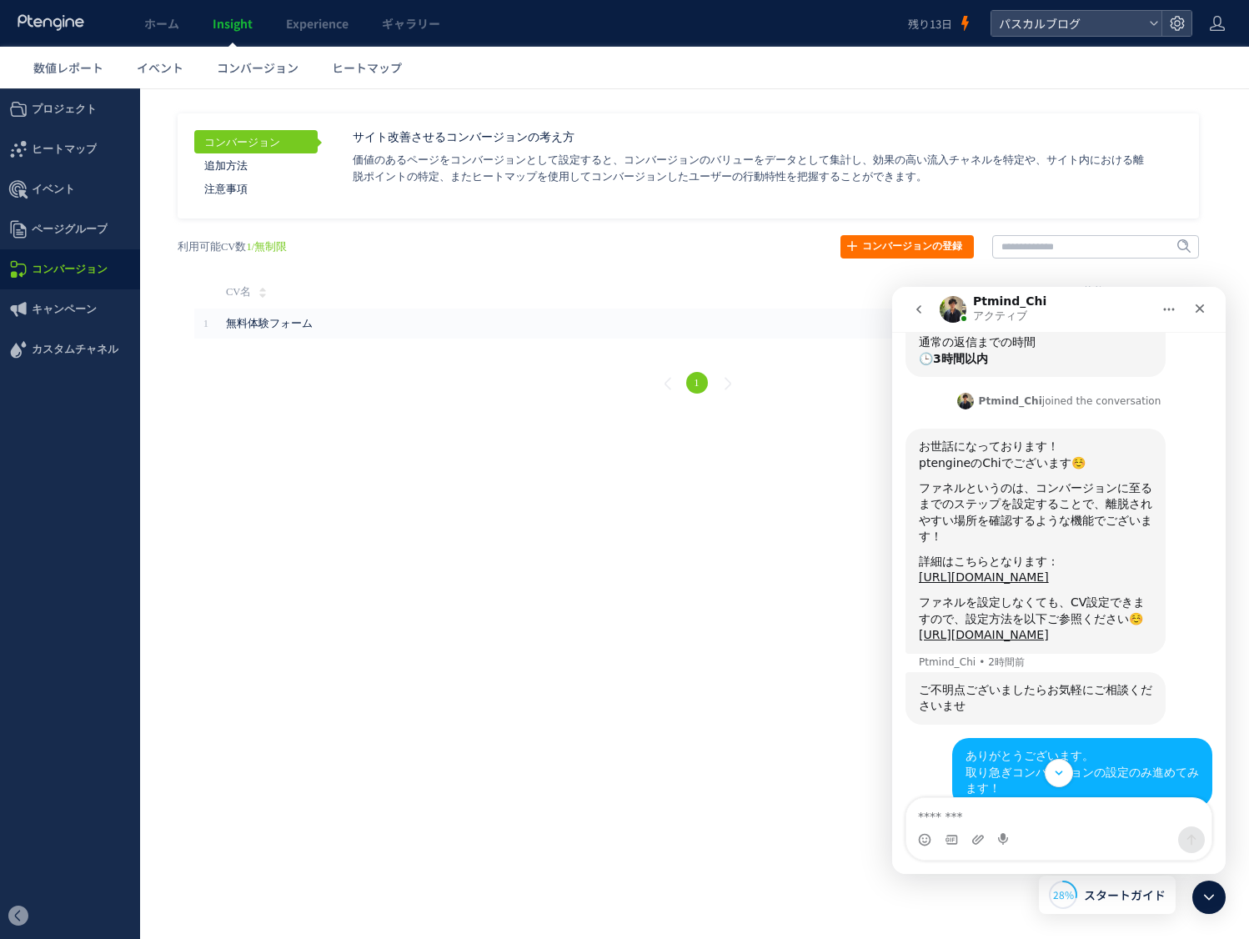
copy div "お世話になっております！ ptengineのChiでございます☺️ ファネルというのは、コンバージョンに至るまでのステップを設定することで、離脱されやすい場所…"
click at [1014, 486] on div "ファネルというのは、コンバージョンに至るまでのステップを設定することで、離脱されやすい場所を確認するような機能でございます！" at bounding box center [1035, 512] width 233 height 65
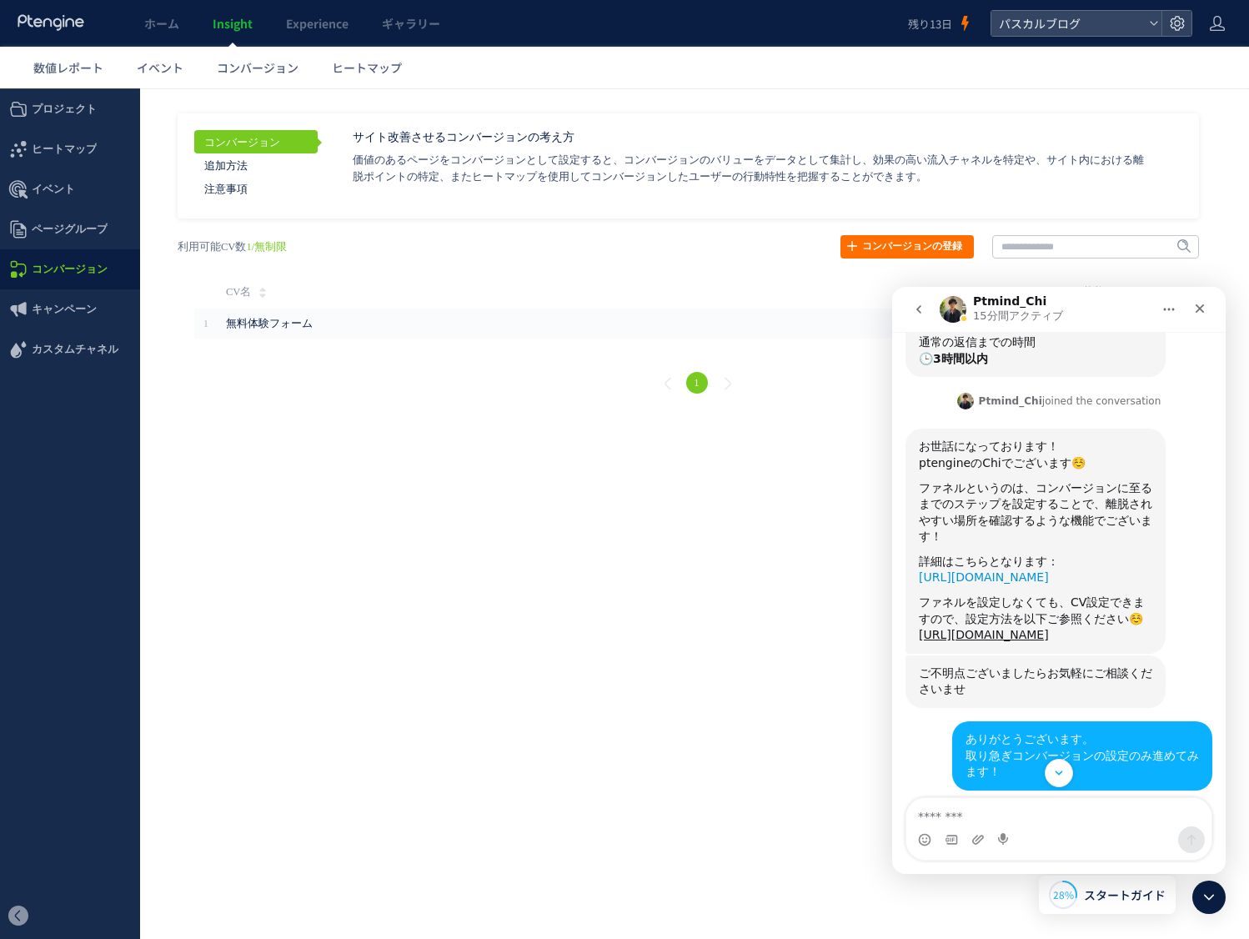
click at [955, 570] on link "[URL][DOMAIN_NAME]" at bounding box center [984, 576] width 130 height 13
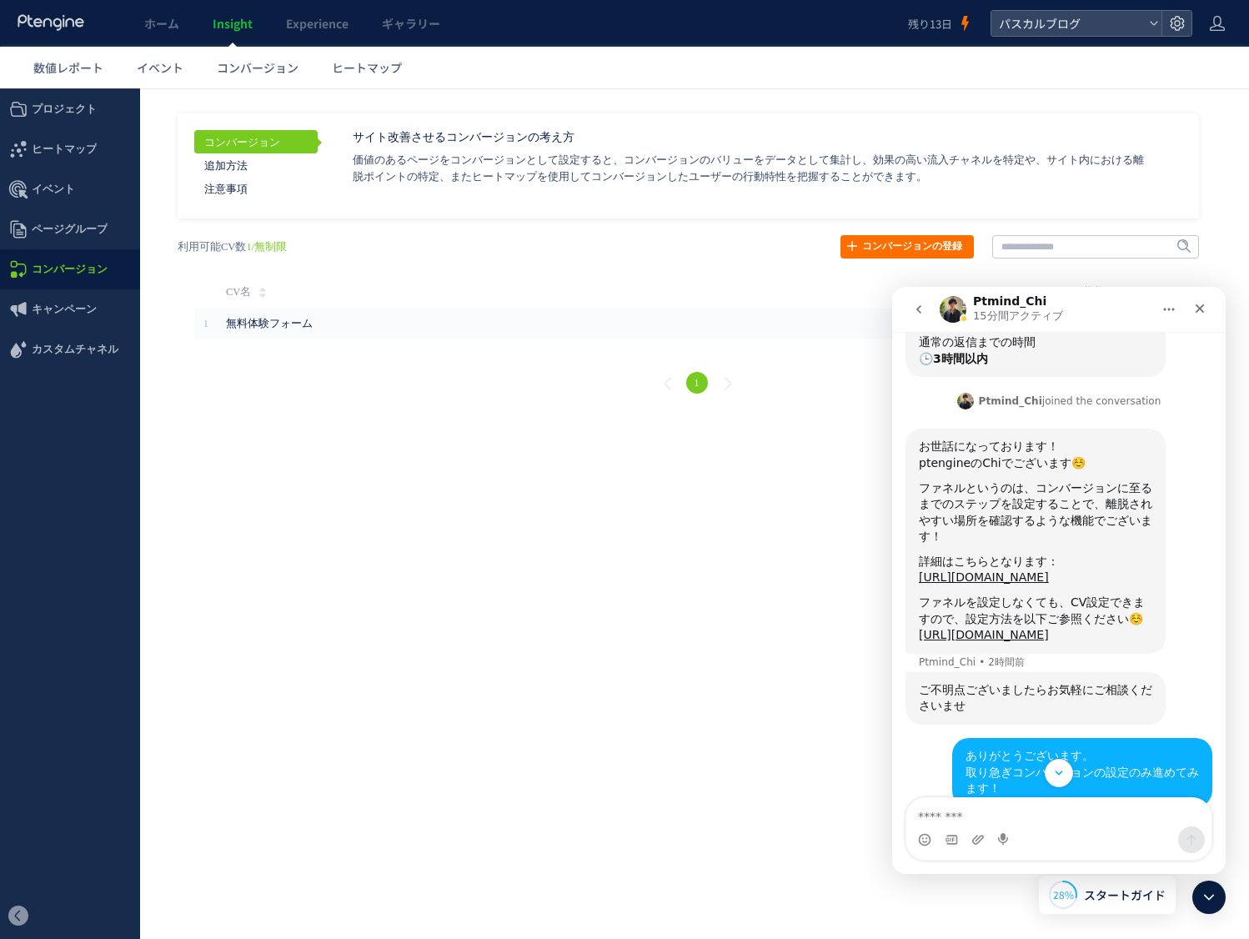
click at [652, 415] on html ".cls-1 { fill-rule: evenodd; } .cls-1 { fill: #ececec; } .cls-2 { fill: #929292…" at bounding box center [624, 251] width 1249 height 327
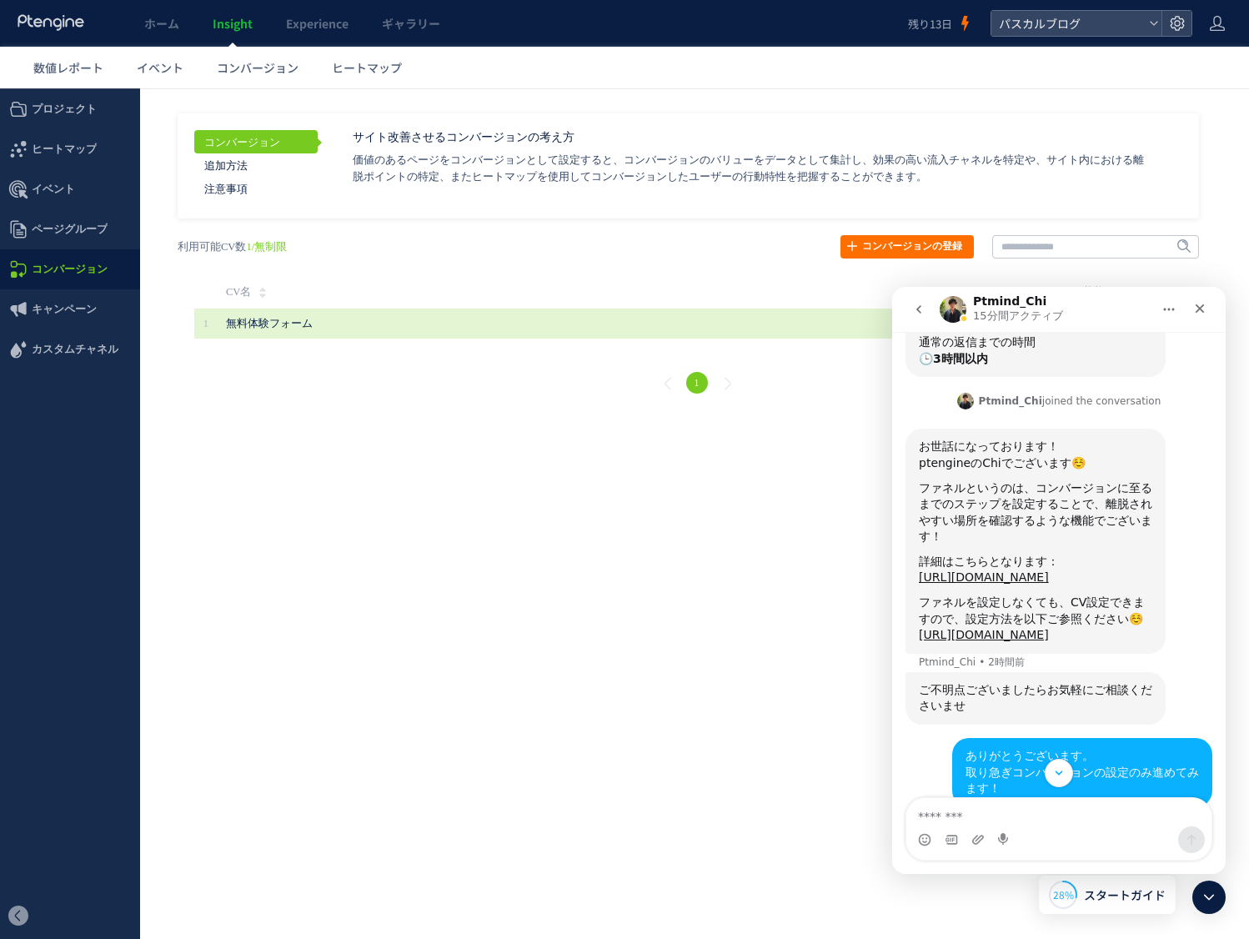
click at [265, 326] on span "無料体験フォーム" at bounding box center [269, 324] width 87 height 12
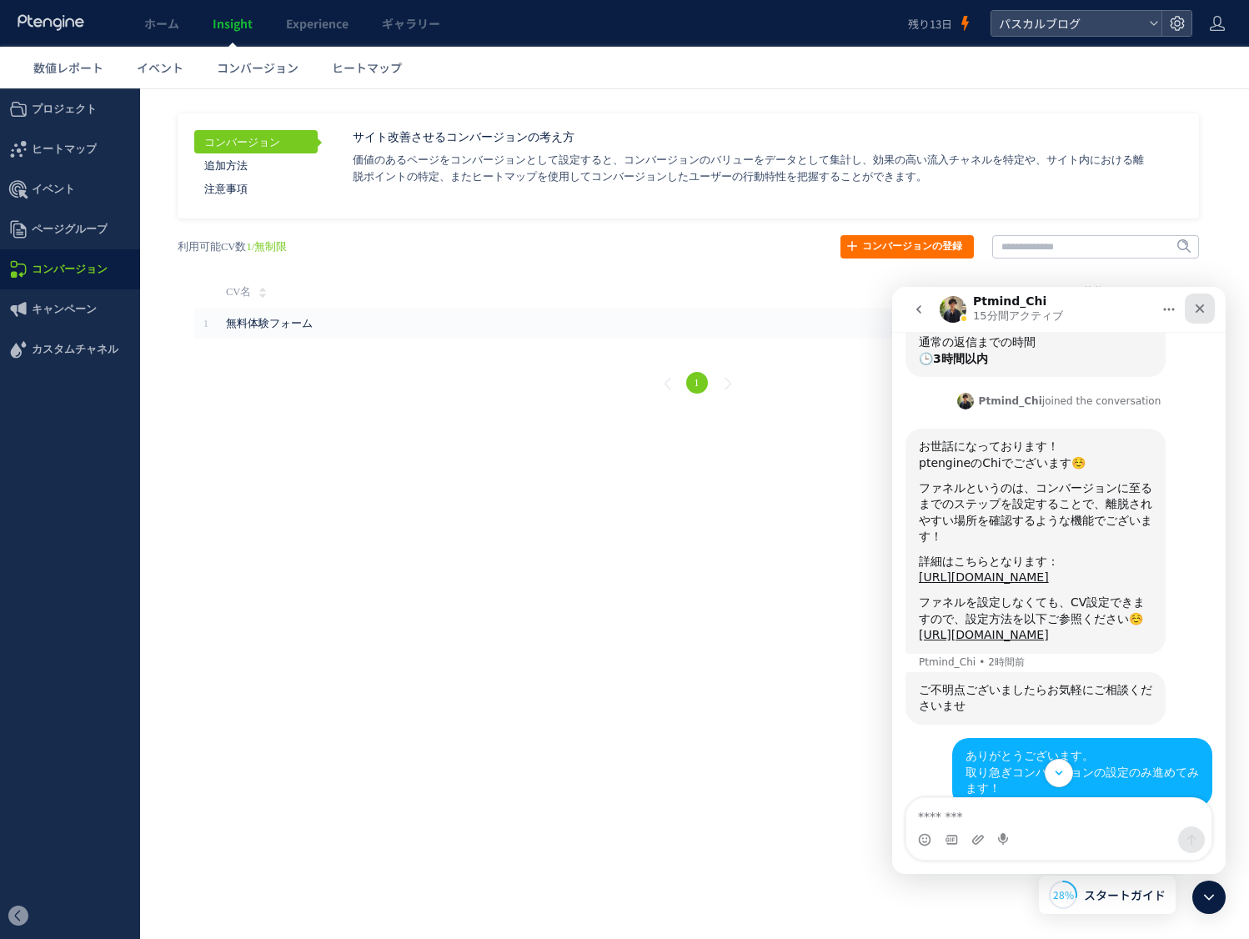
click at [1202, 300] on div "クローズ" at bounding box center [1199, 308] width 30 height 30
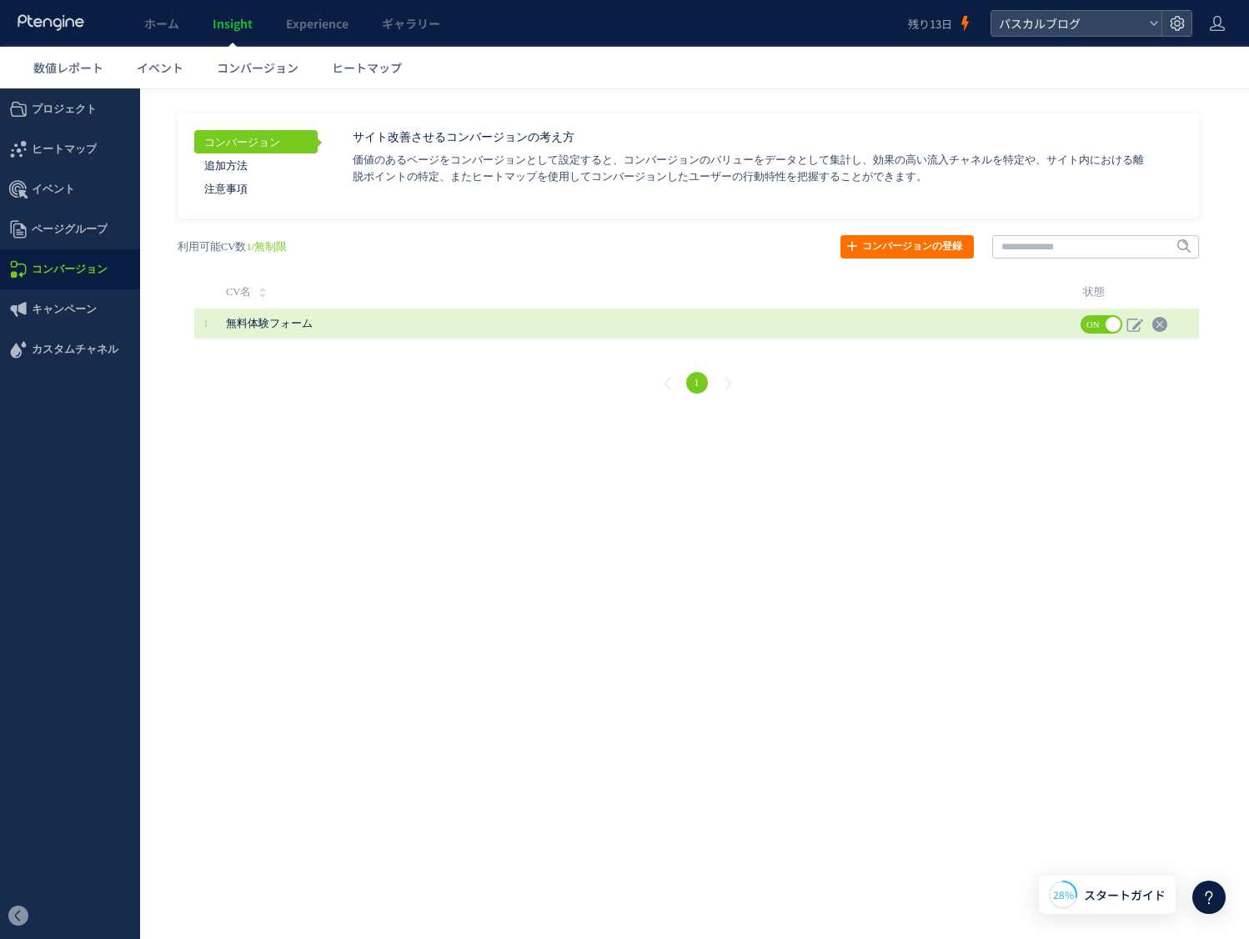
scroll to position [1373, 0]
click at [252, 316] on span "無料体験フォーム" at bounding box center [563, 323] width 675 height 30
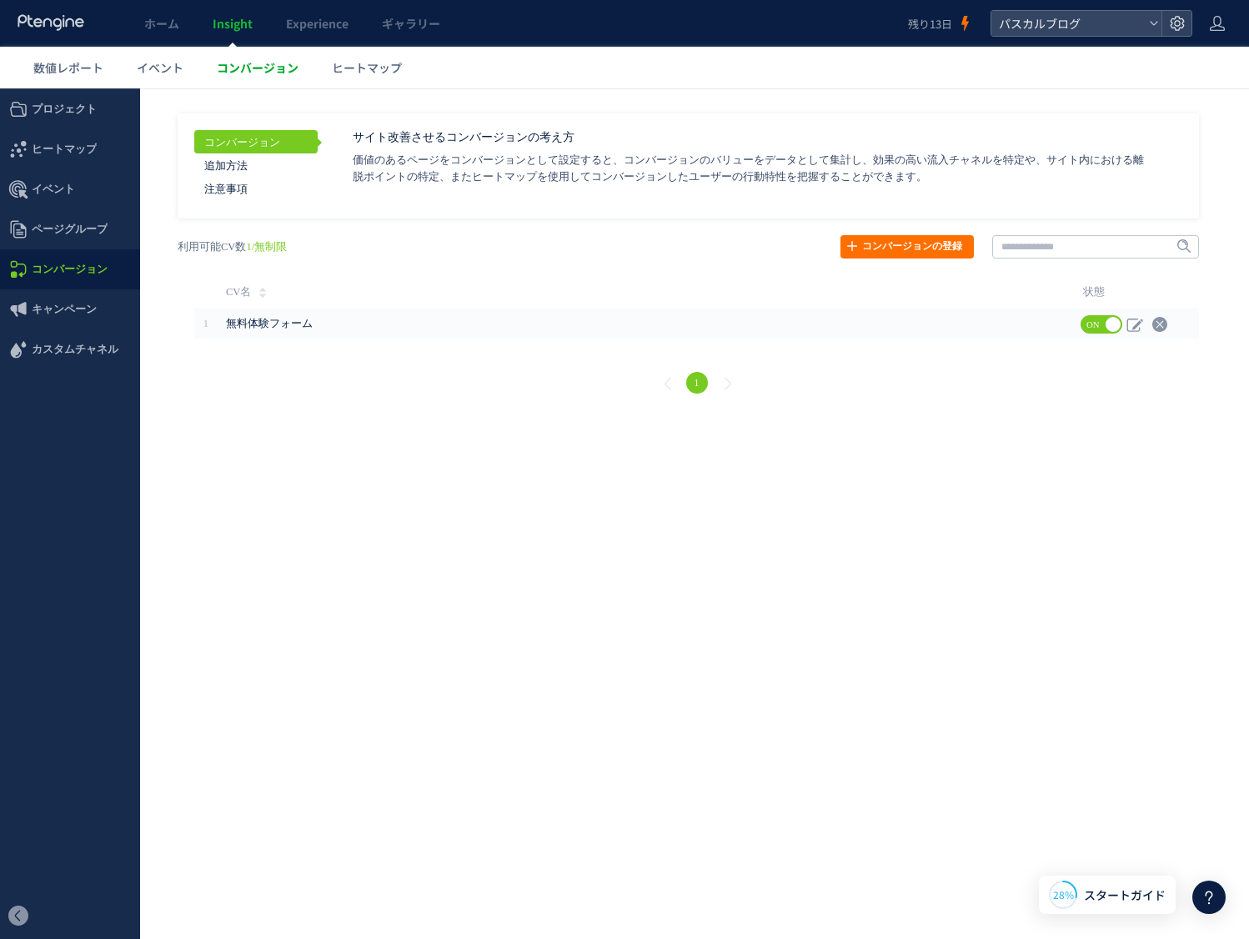
click at [232, 72] on span "コンバージョン" at bounding box center [258, 67] width 82 height 17
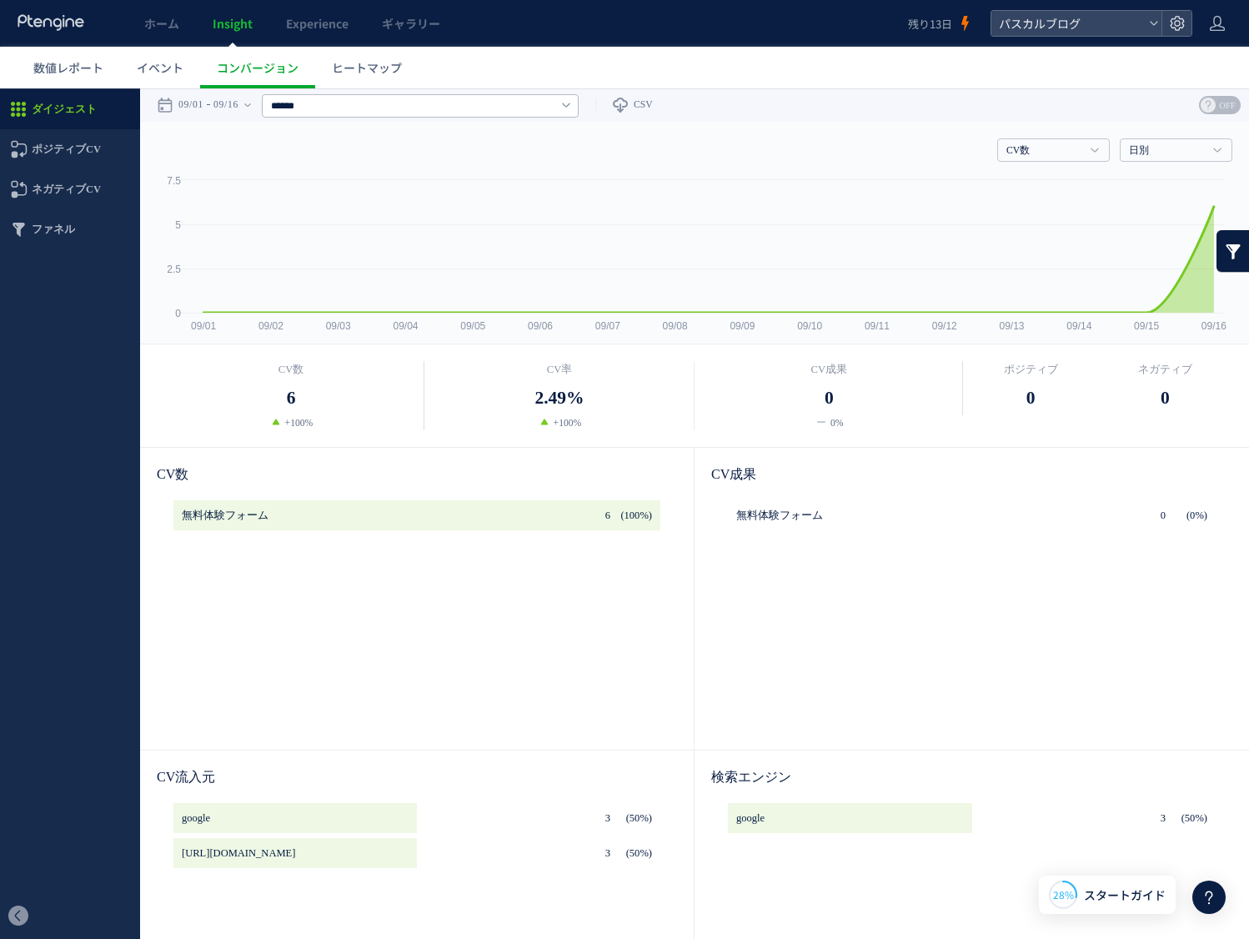
click at [306, 399] on dd "6" at bounding box center [291, 398] width 268 height 28
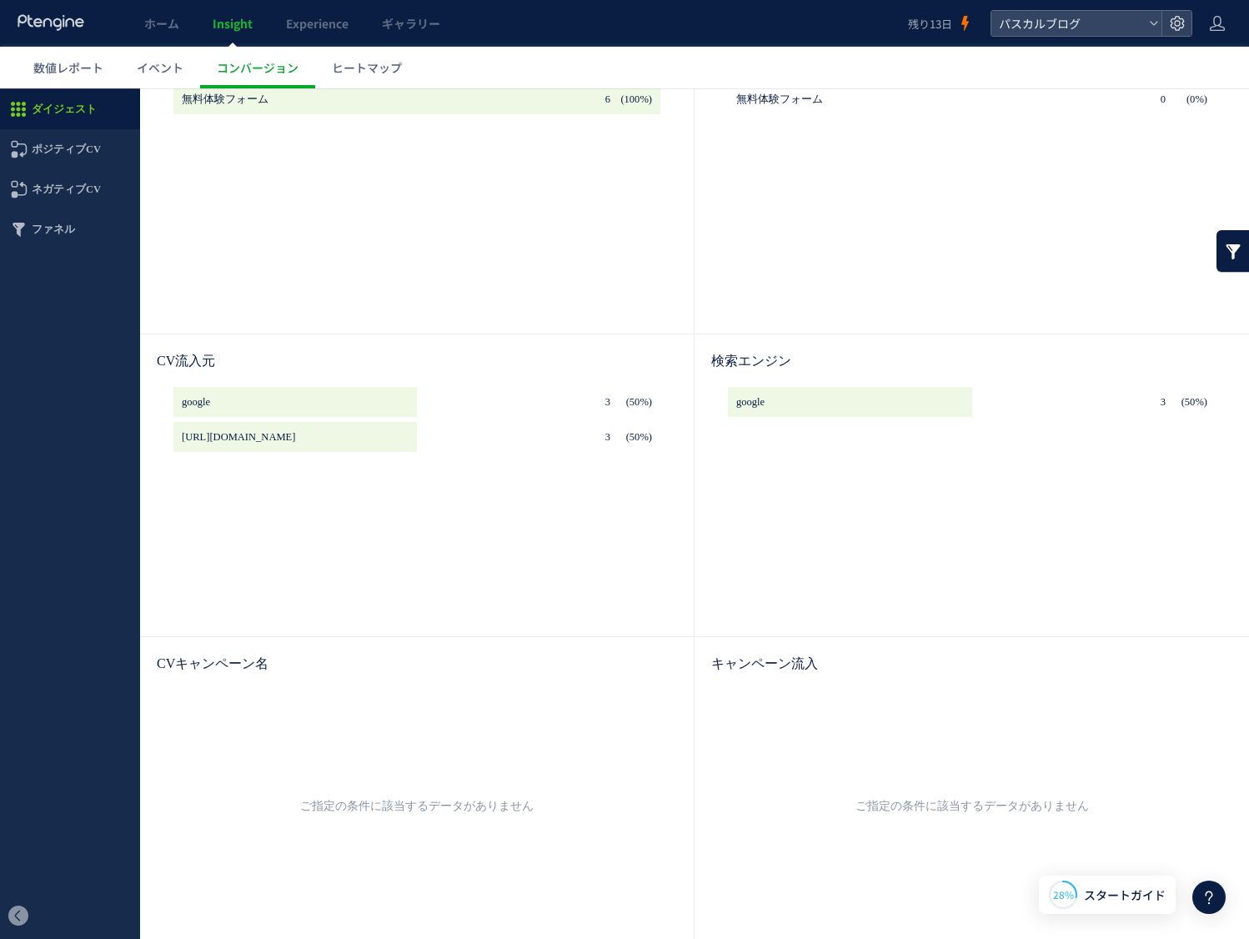
scroll to position [1437, 0]
click at [375, 70] on span "ヒートマップ" at bounding box center [367, 67] width 70 height 17
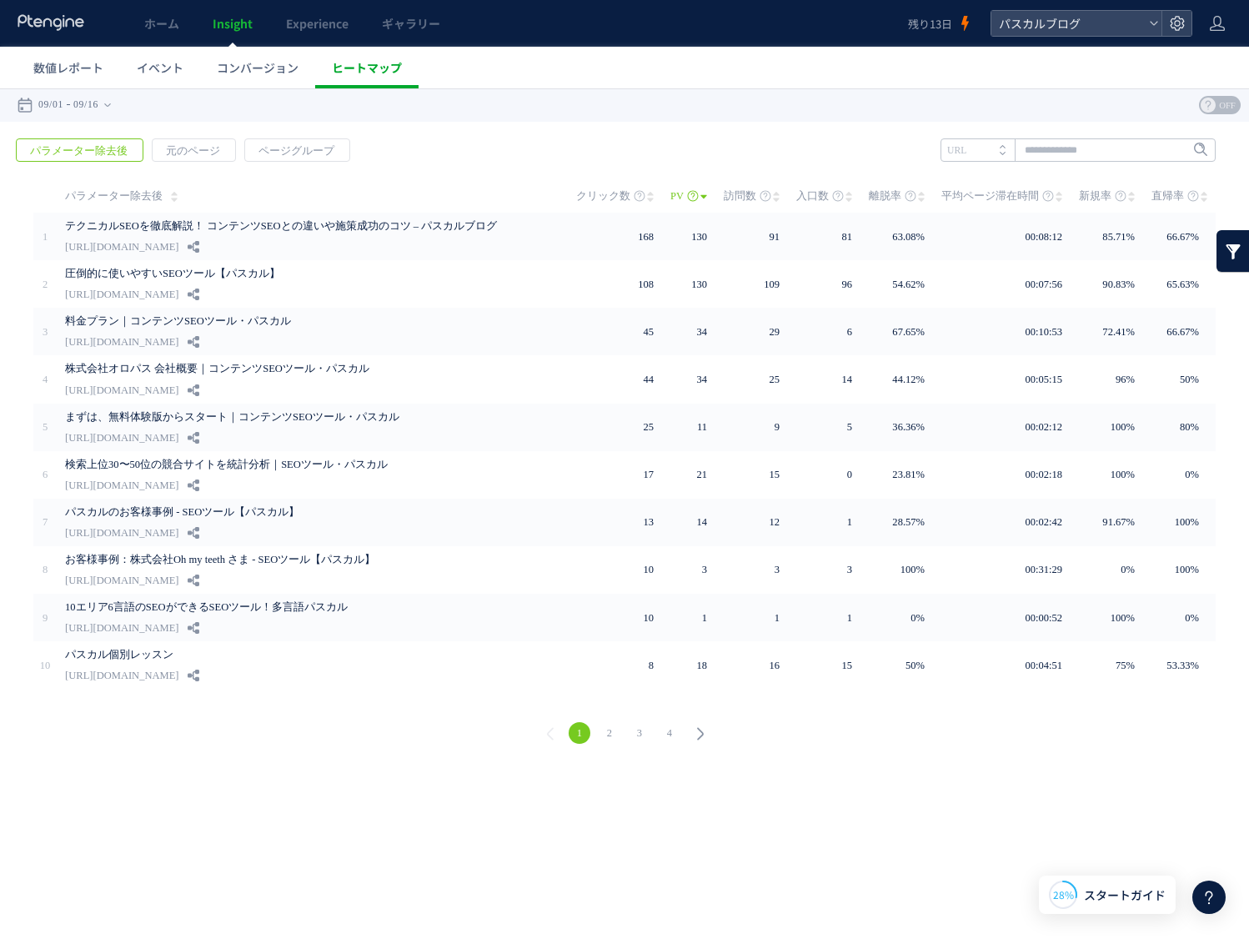
scroll to position [1373, 0]
click at [1104, 151] on input "text" at bounding box center [1077, 149] width 275 height 23
click at [1002, 153] on icon at bounding box center [1002, 153] width 6 height 3
click at [1048, 152] on input "text" at bounding box center [1077, 149] width 275 height 23
click at [1003, 152] on icon at bounding box center [1002, 153] width 6 height 3
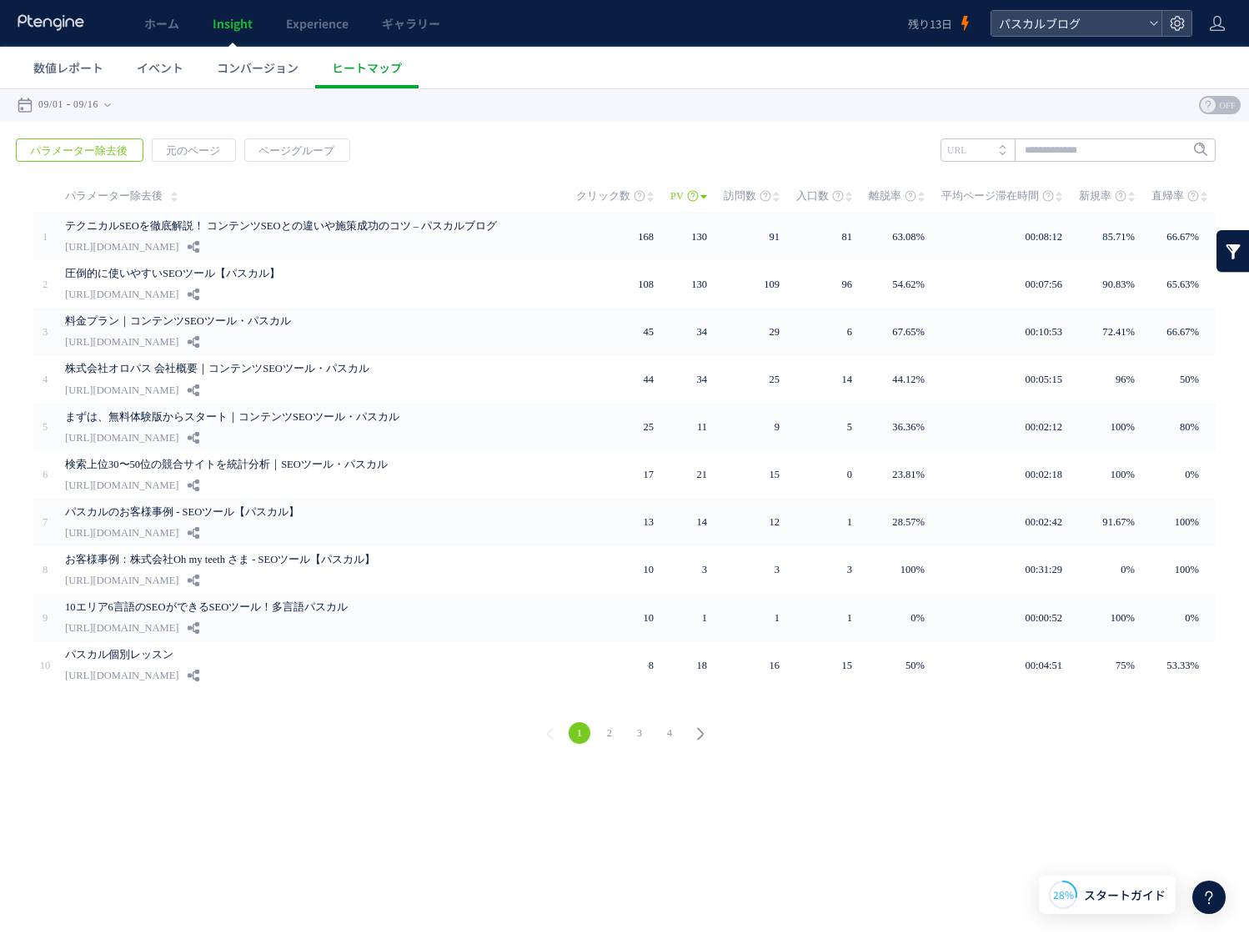
click at [987, 150] on li "URL" at bounding box center [977, 149] width 74 height 23
click at [623, 161] on div "戻る パラメーター除去後 元のページ ページグループ 実装" at bounding box center [624, 444] width 1249 height 644
click at [205, 154] on span "元のページ" at bounding box center [193, 150] width 81 height 23
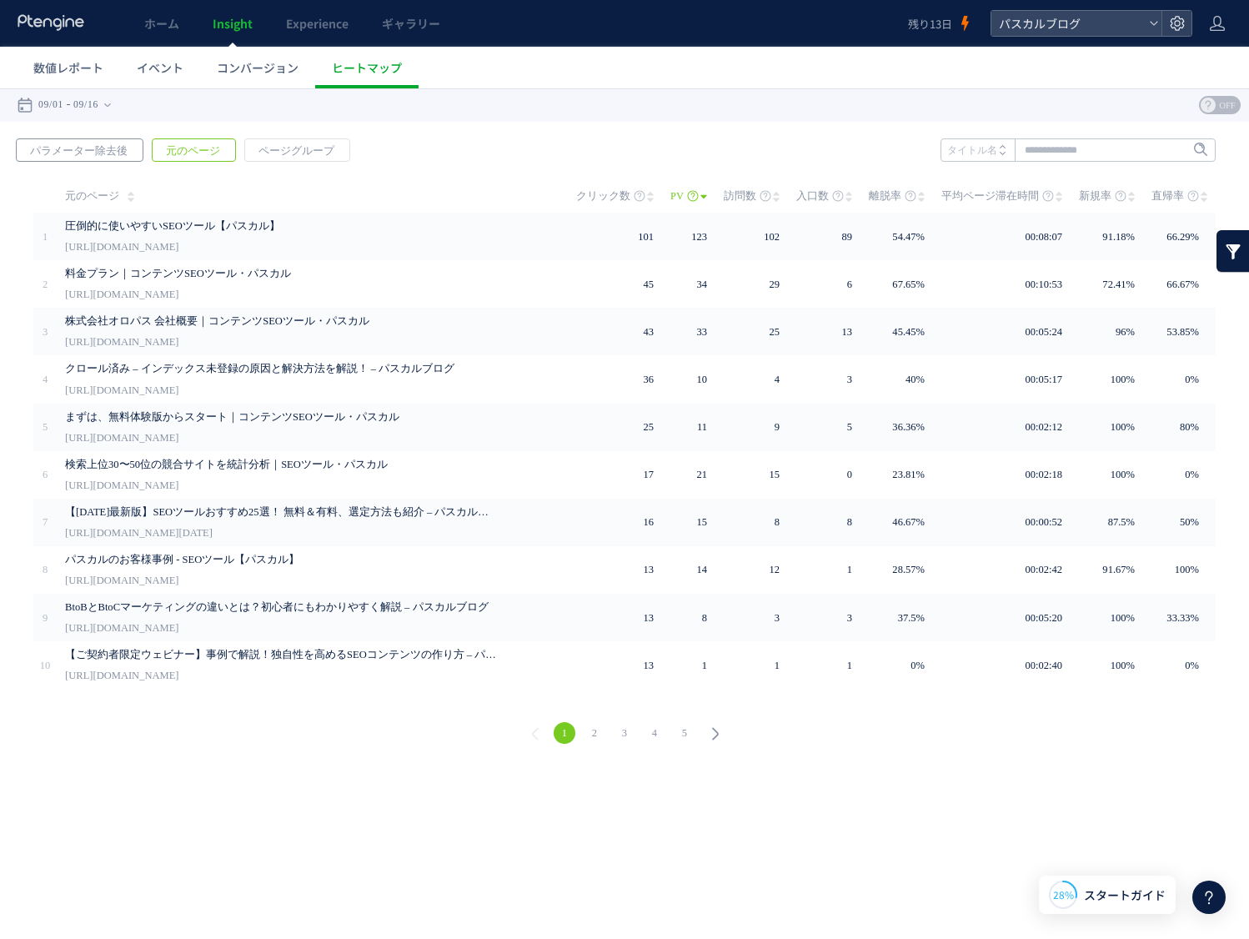
click at [105, 157] on span "パラメーター除去後" at bounding box center [79, 150] width 124 height 23
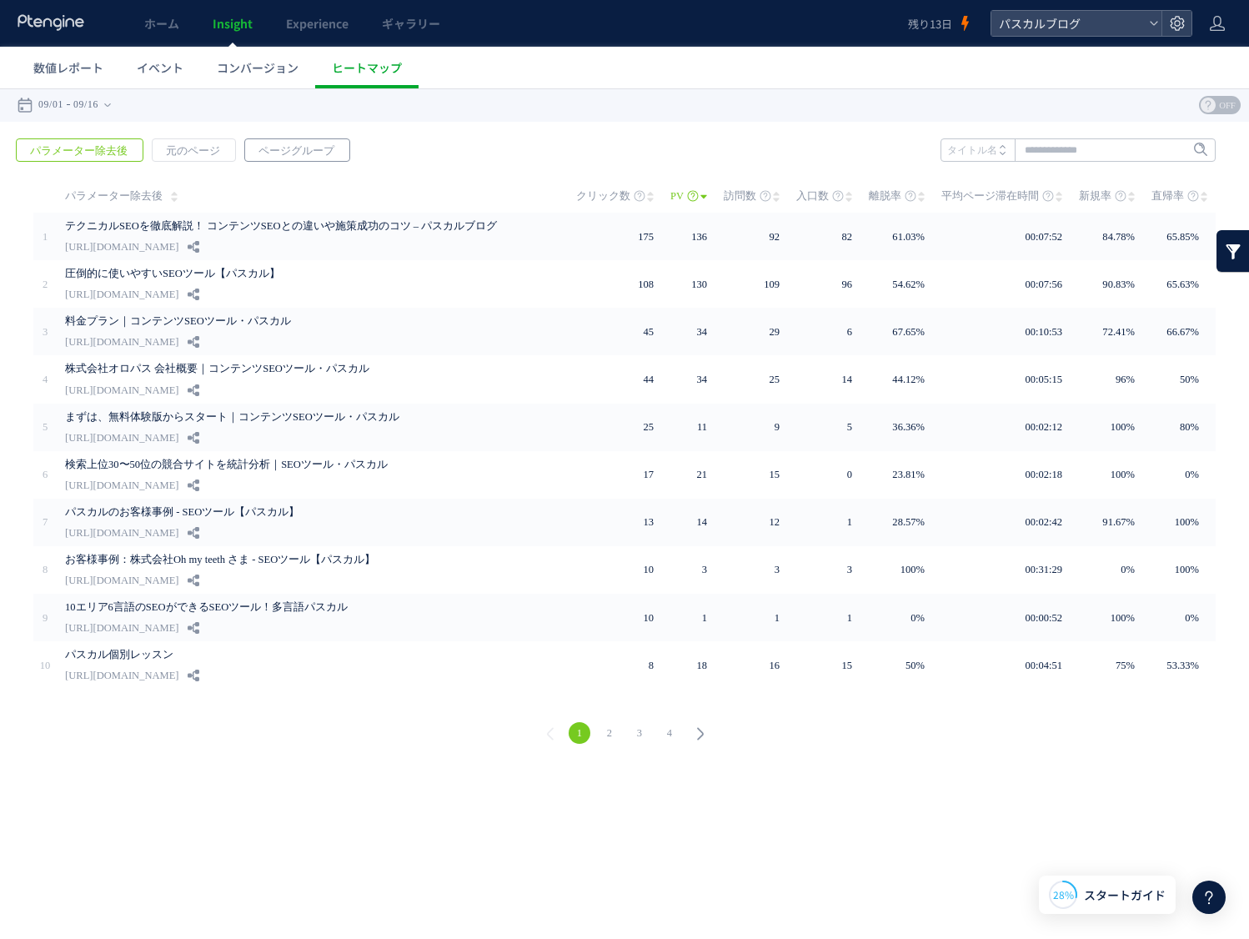
click at [258, 154] on span "ページグループ" at bounding box center [296, 150] width 103 height 23
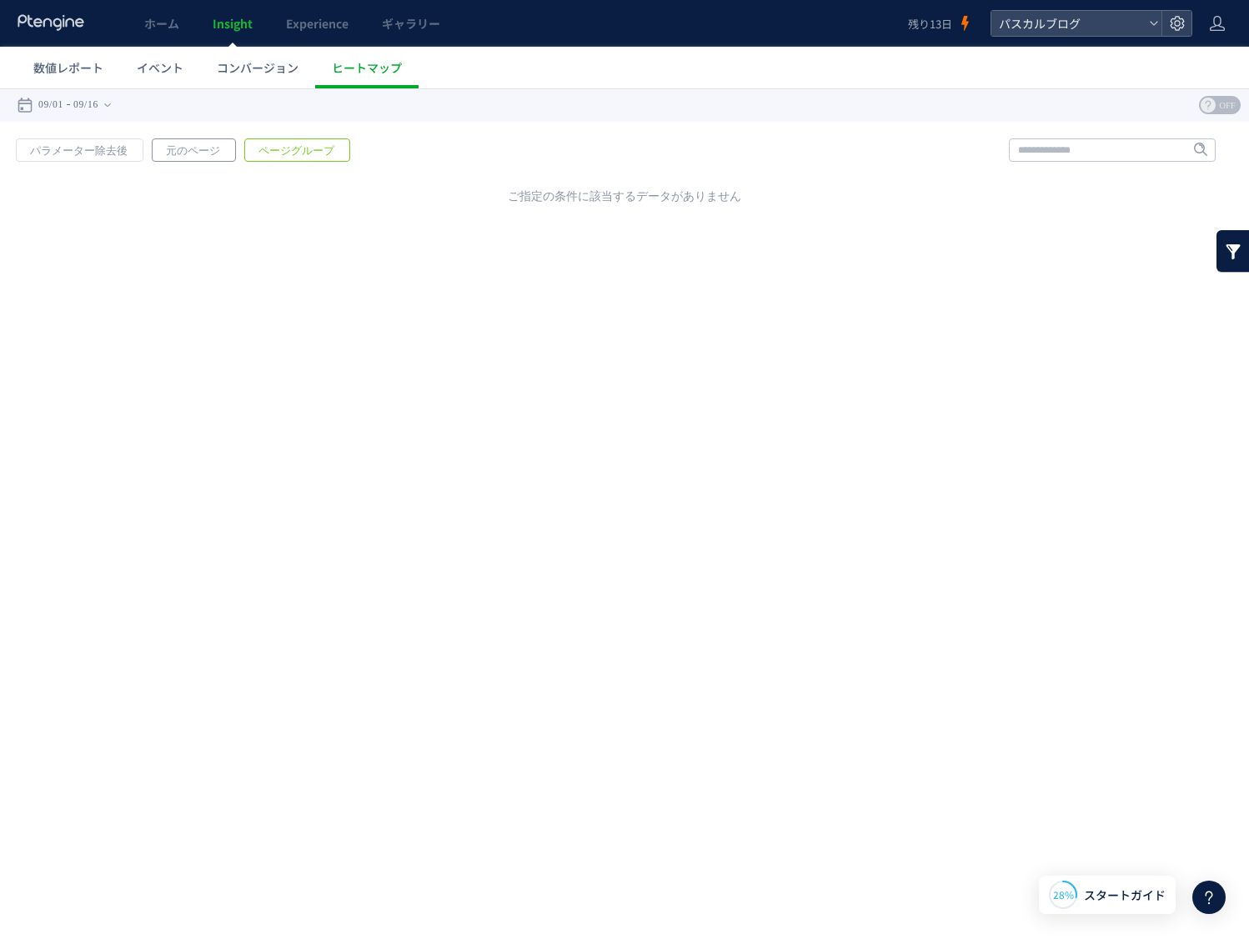
click at [198, 156] on span "元のページ" at bounding box center [193, 150] width 81 height 23
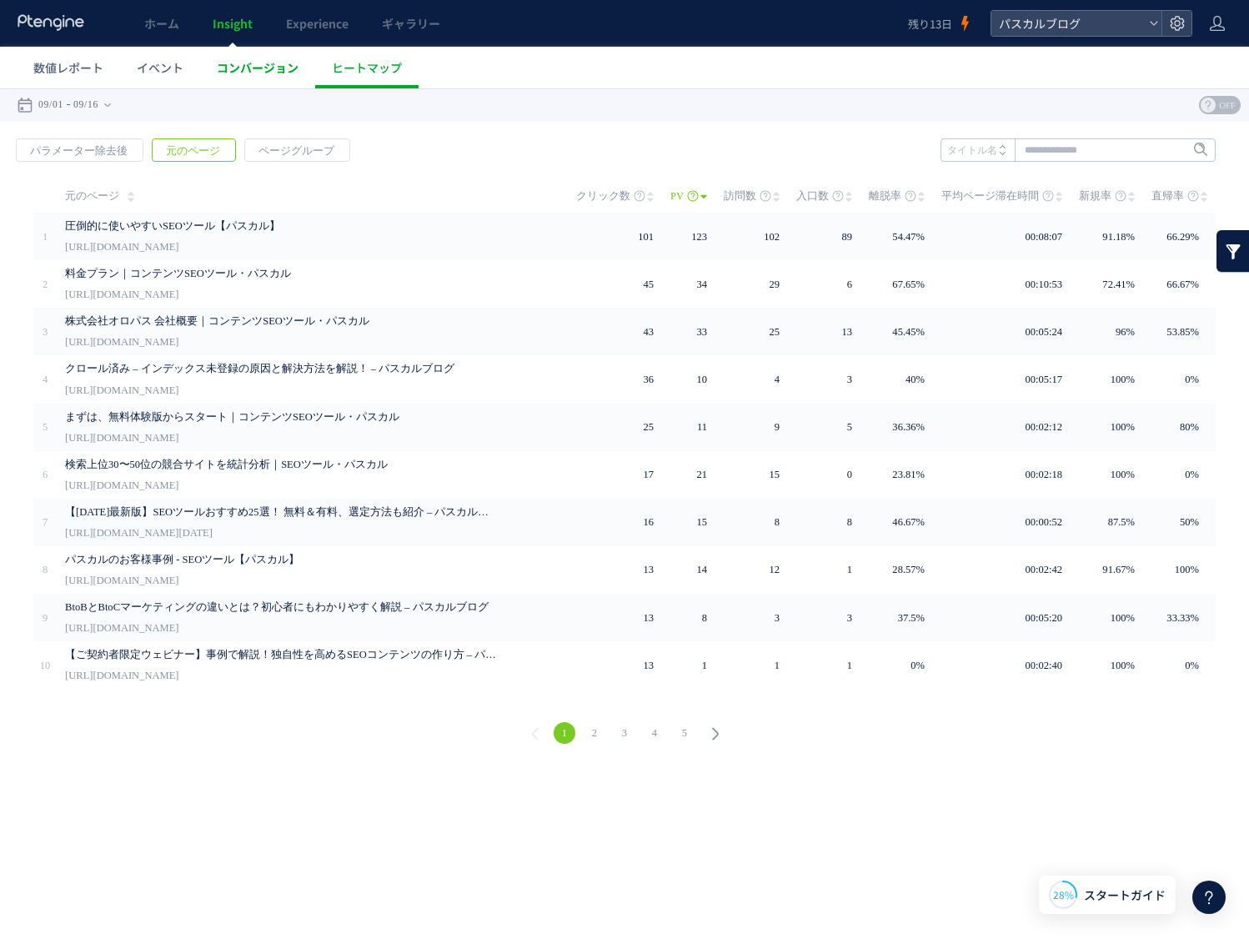
click at [270, 69] on span "コンバージョン" at bounding box center [258, 67] width 82 height 17
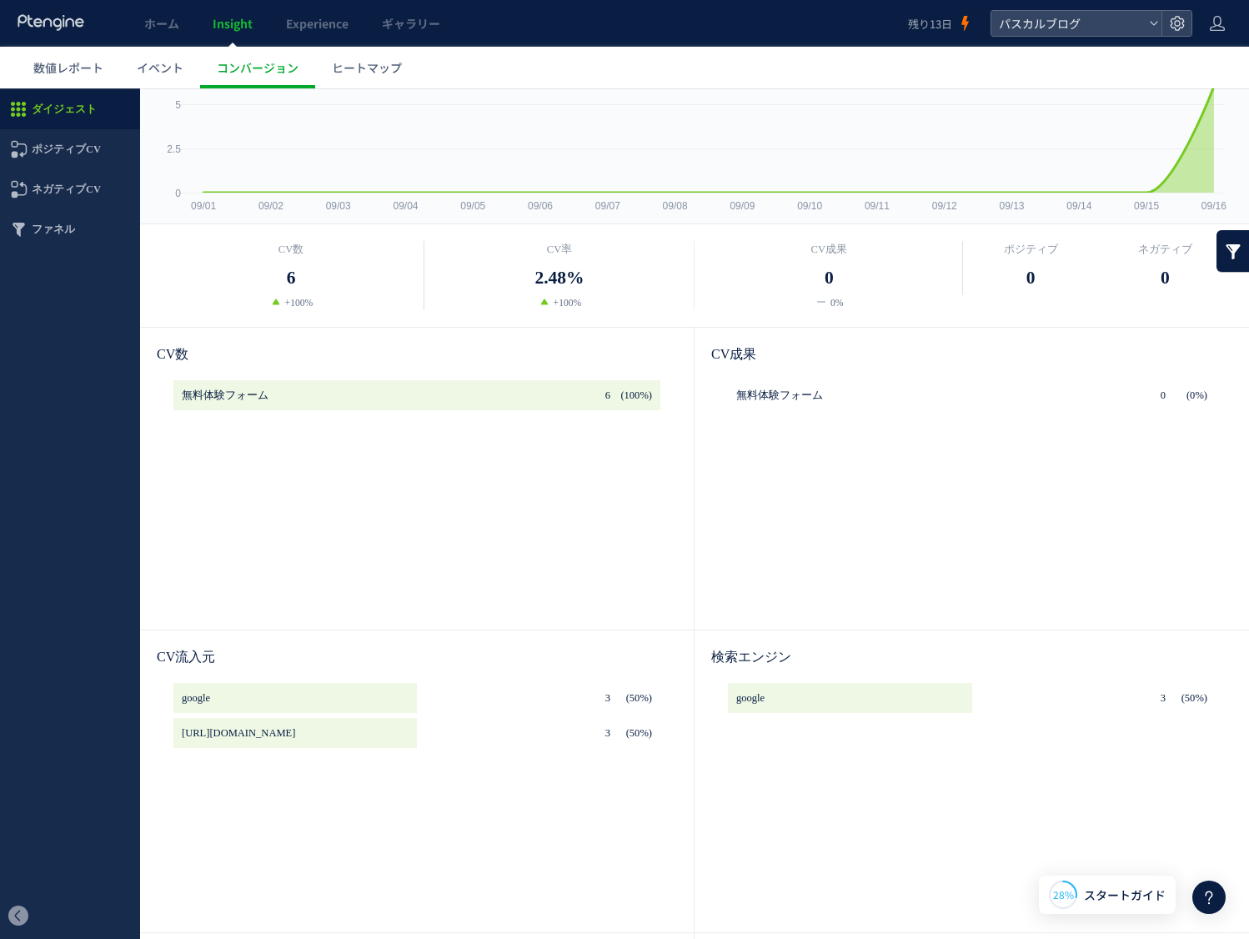
scroll to position [123, 0]
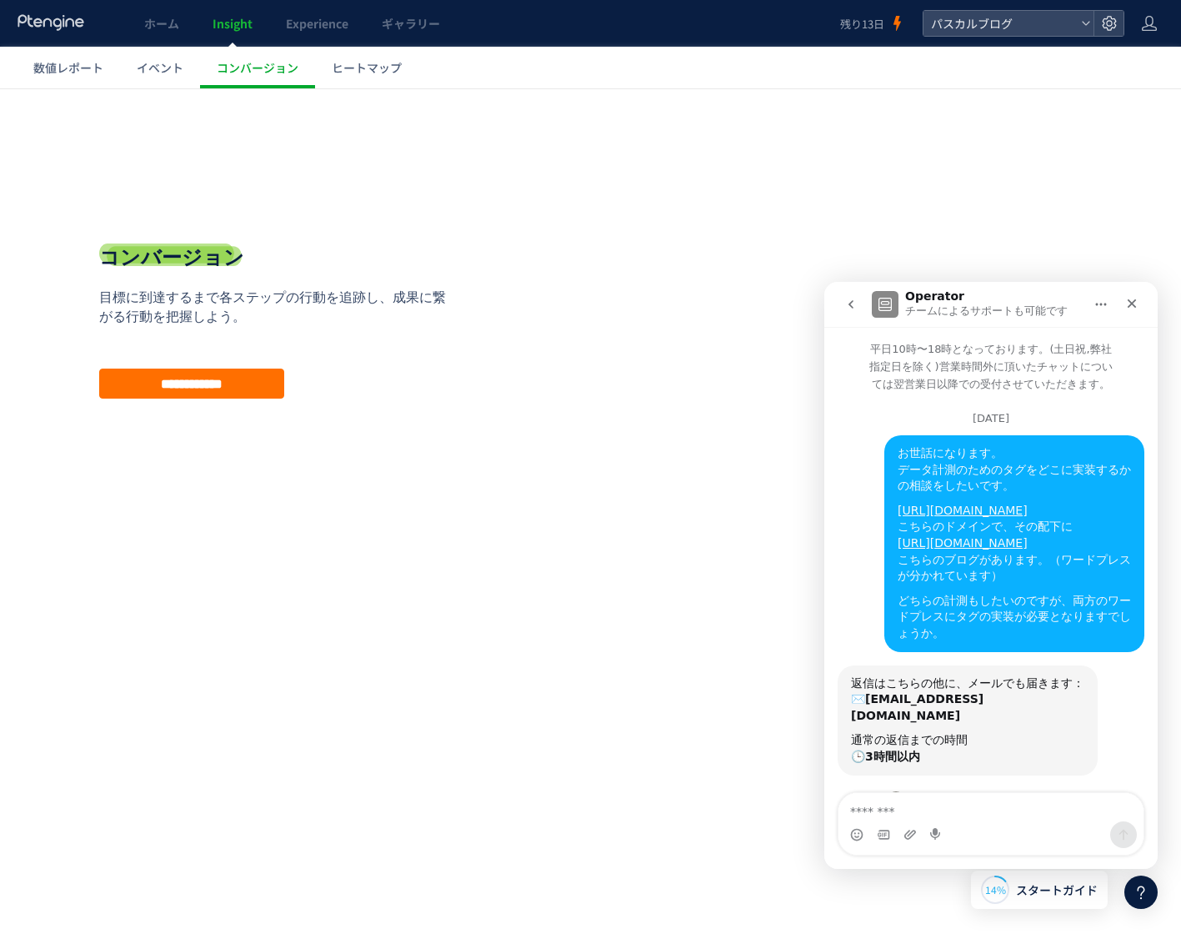
scroll to position [3, 0]
